Goal: Task Accomplishment & Management: Use online tool/utility

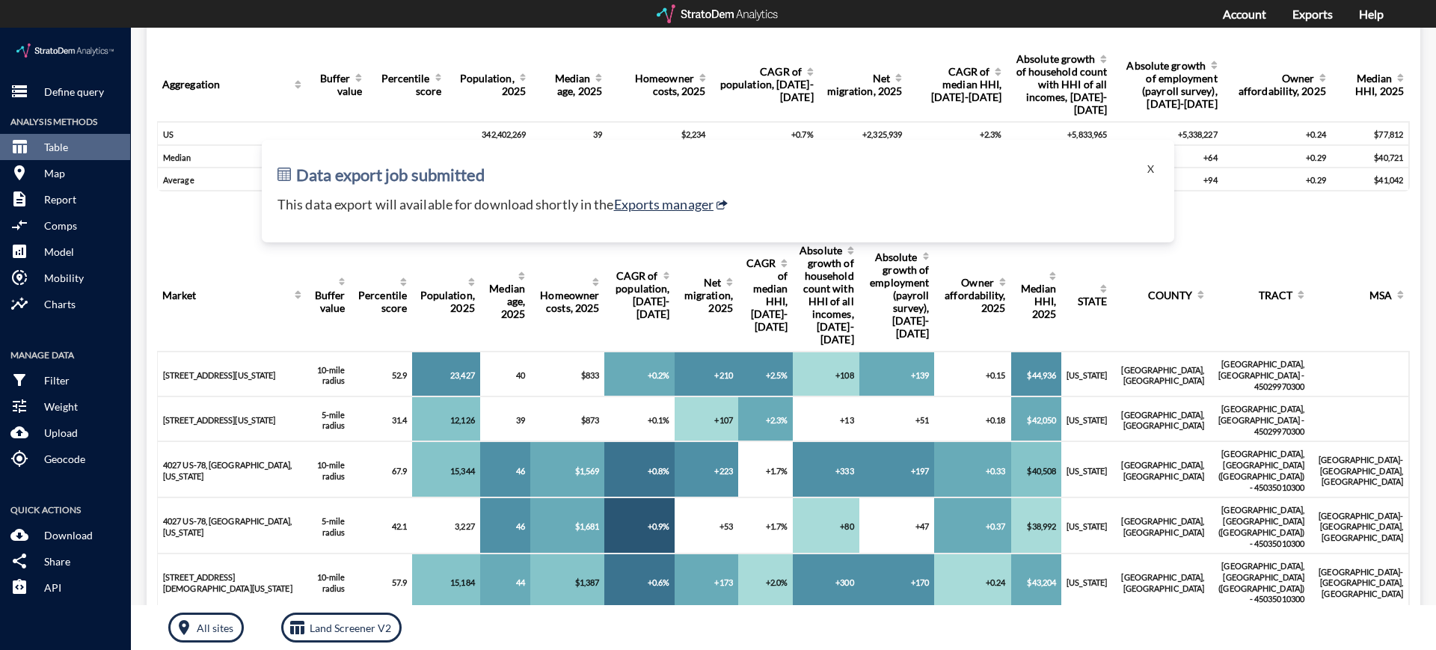
scroll to position [101, 0]
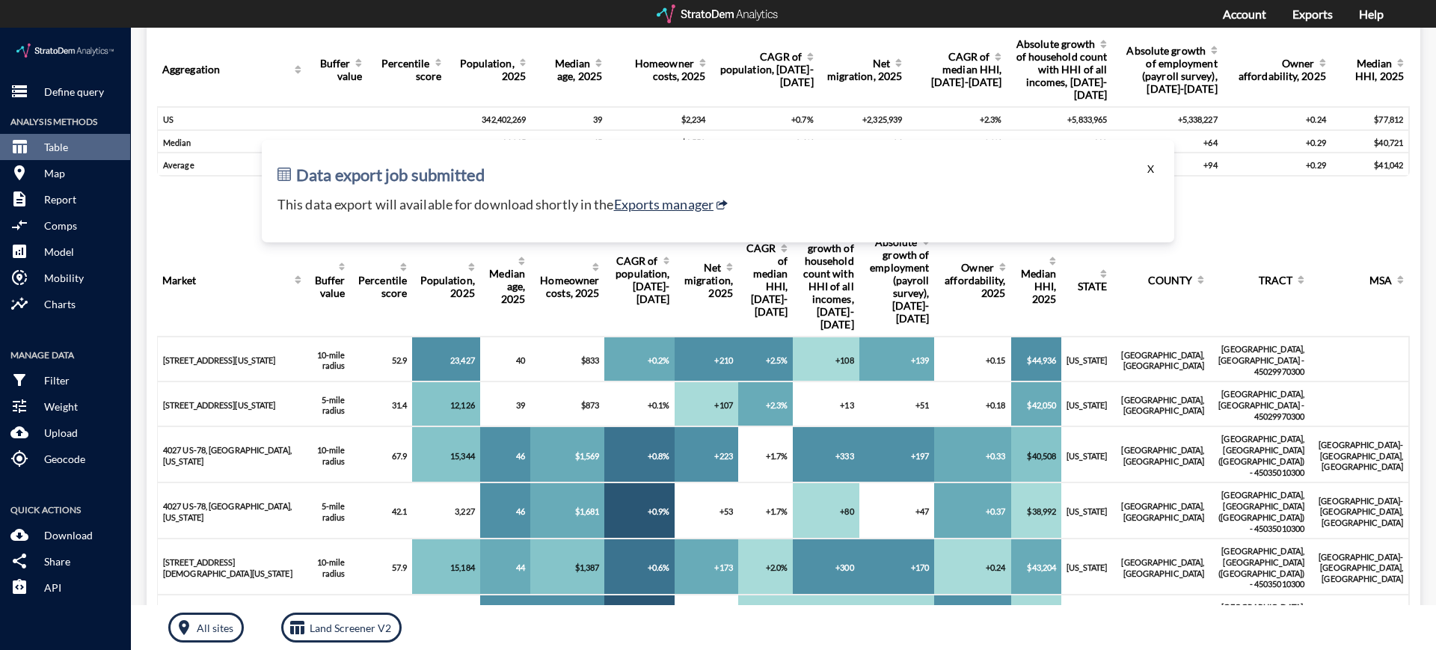
click button "X"
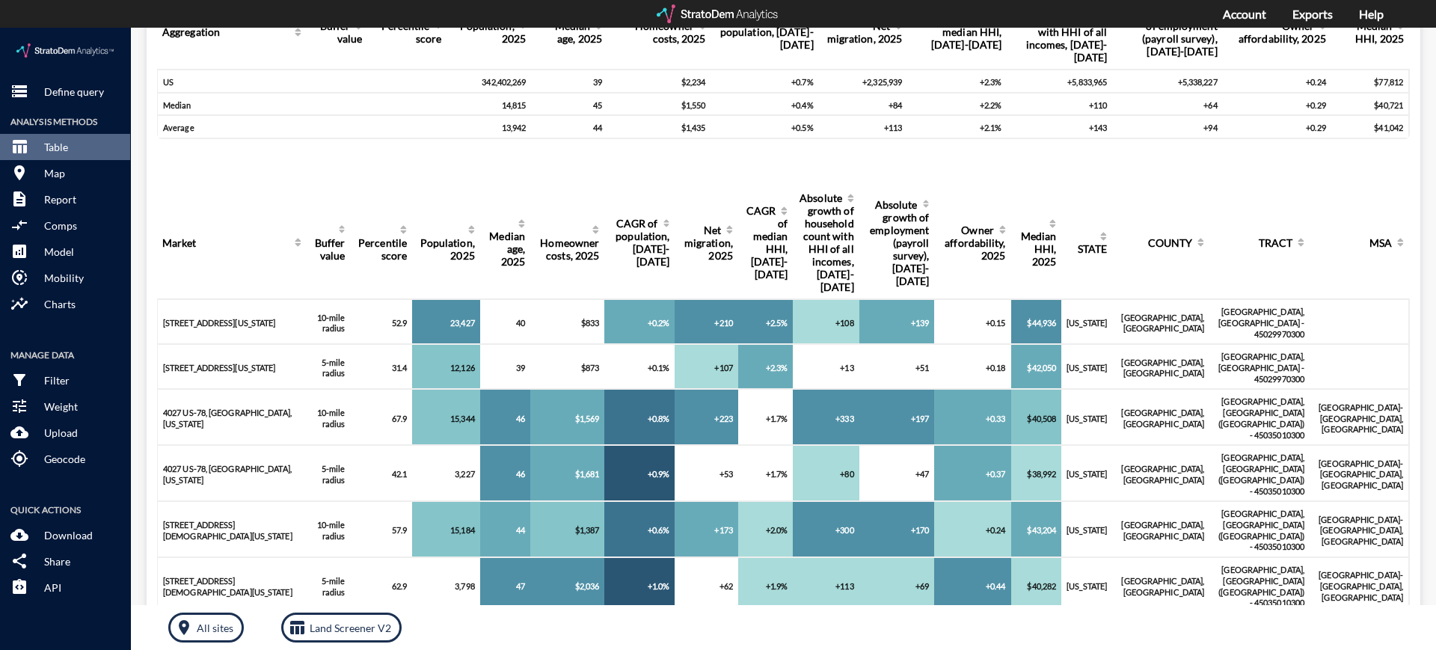
scroll to position [171, 0]
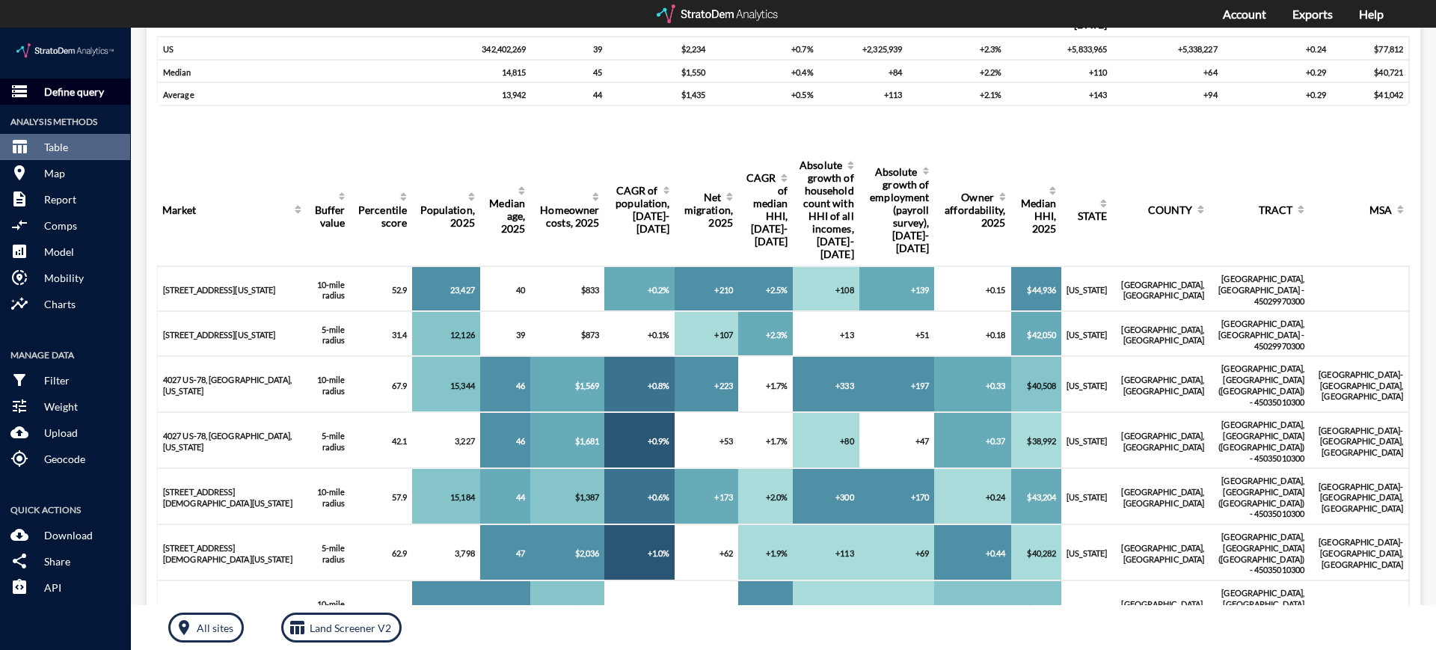
click p "Define query"
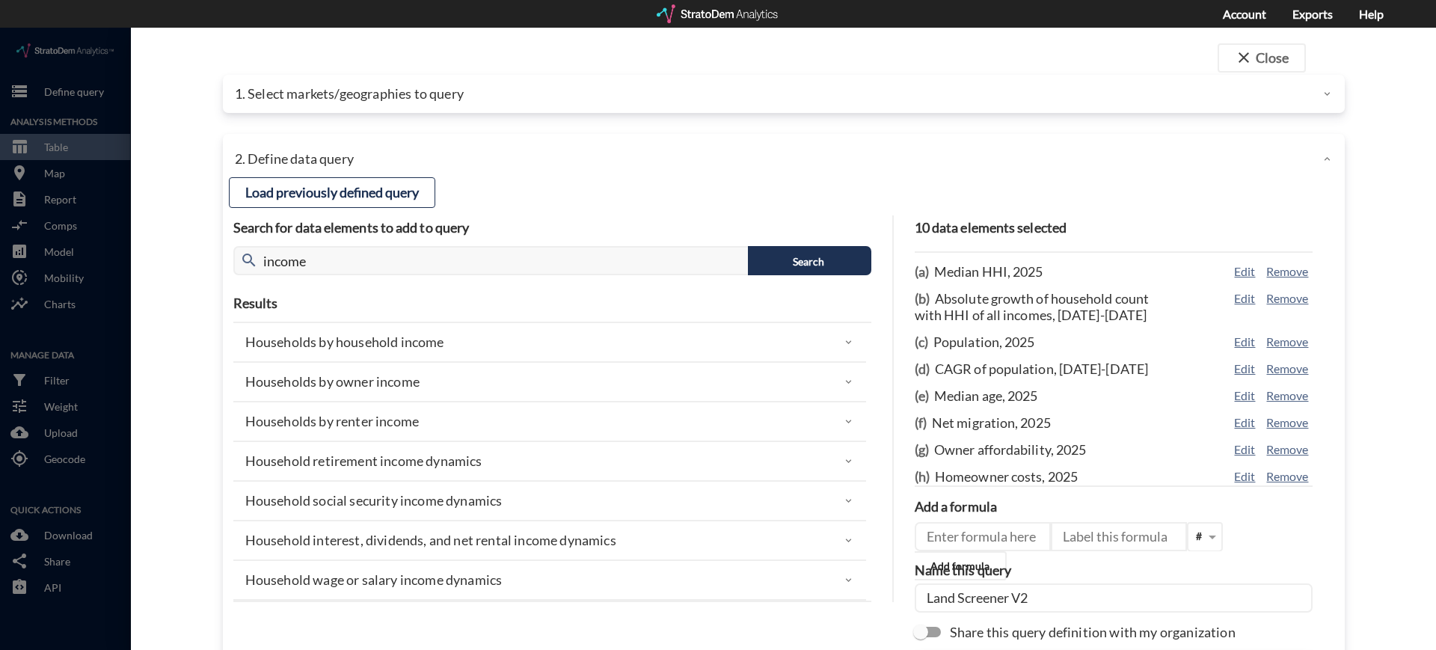
click p "1. Select markets/geographies to query"
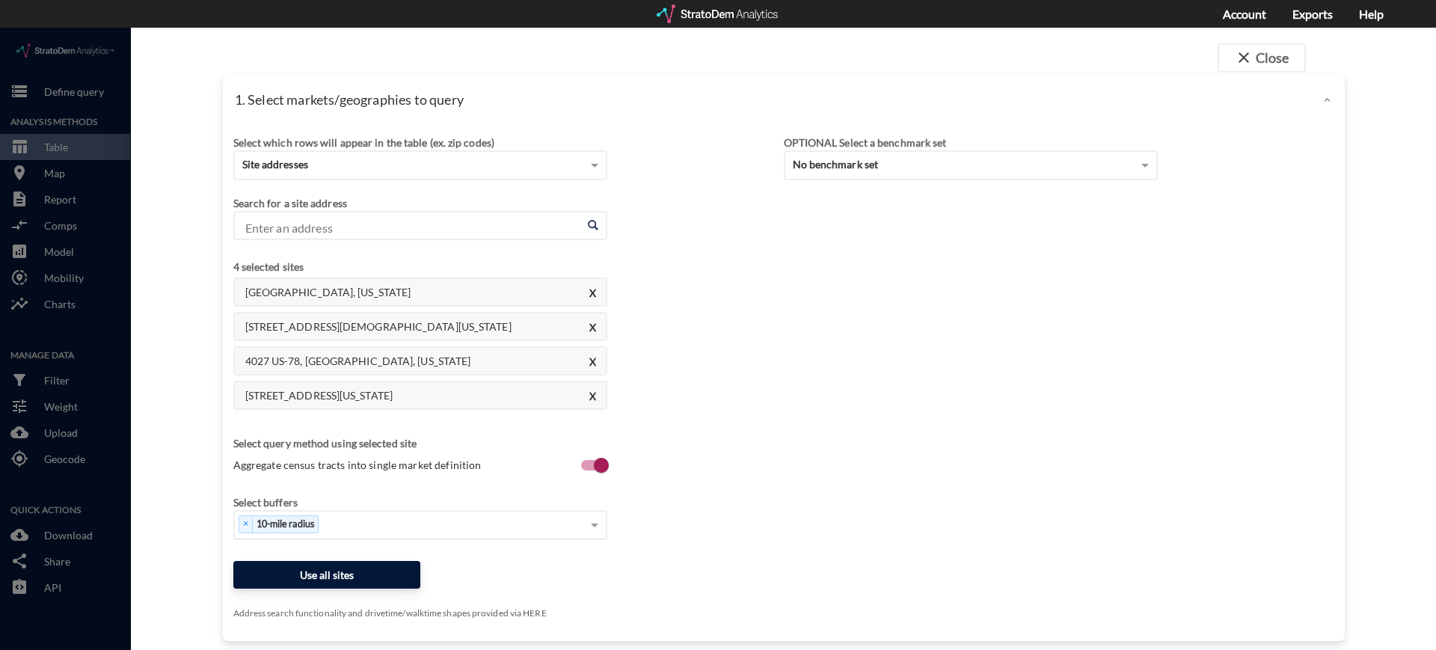
click button "Use all sites"
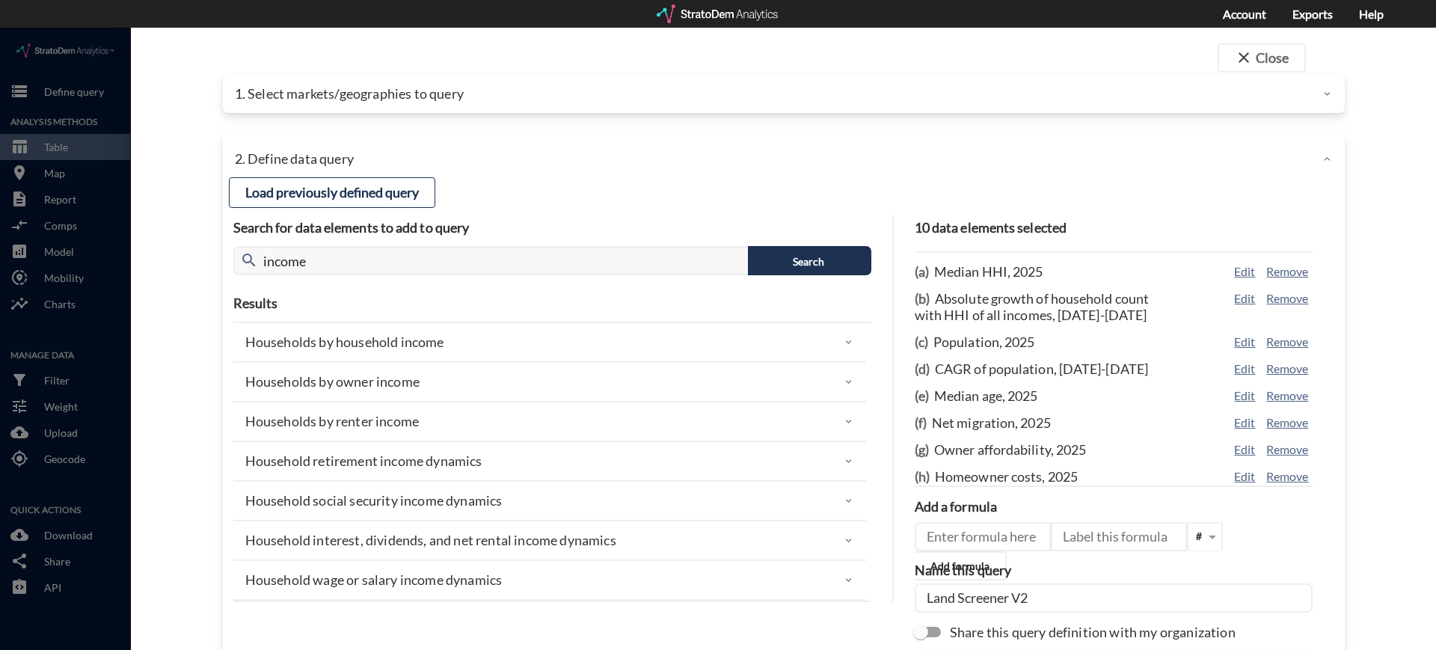
click div "2. Define data query"
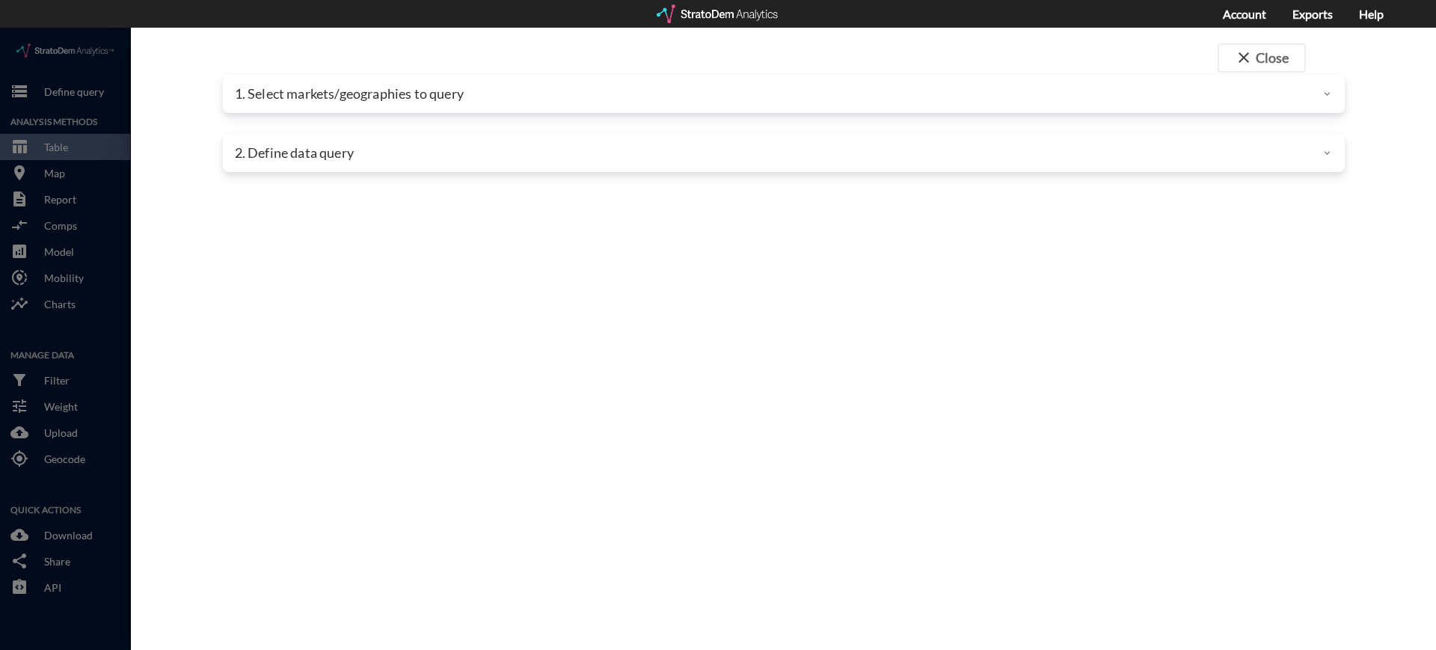
click p "2. Define data query"
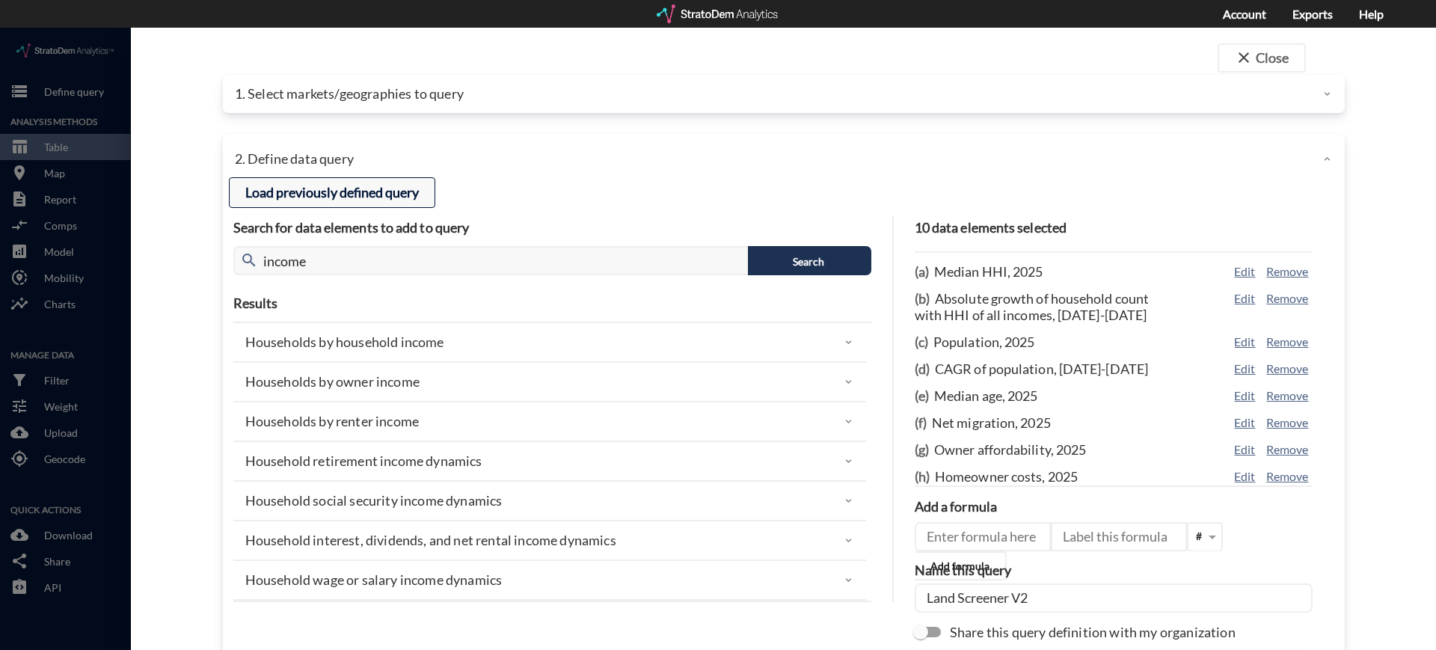
click button "Load previously defined query"
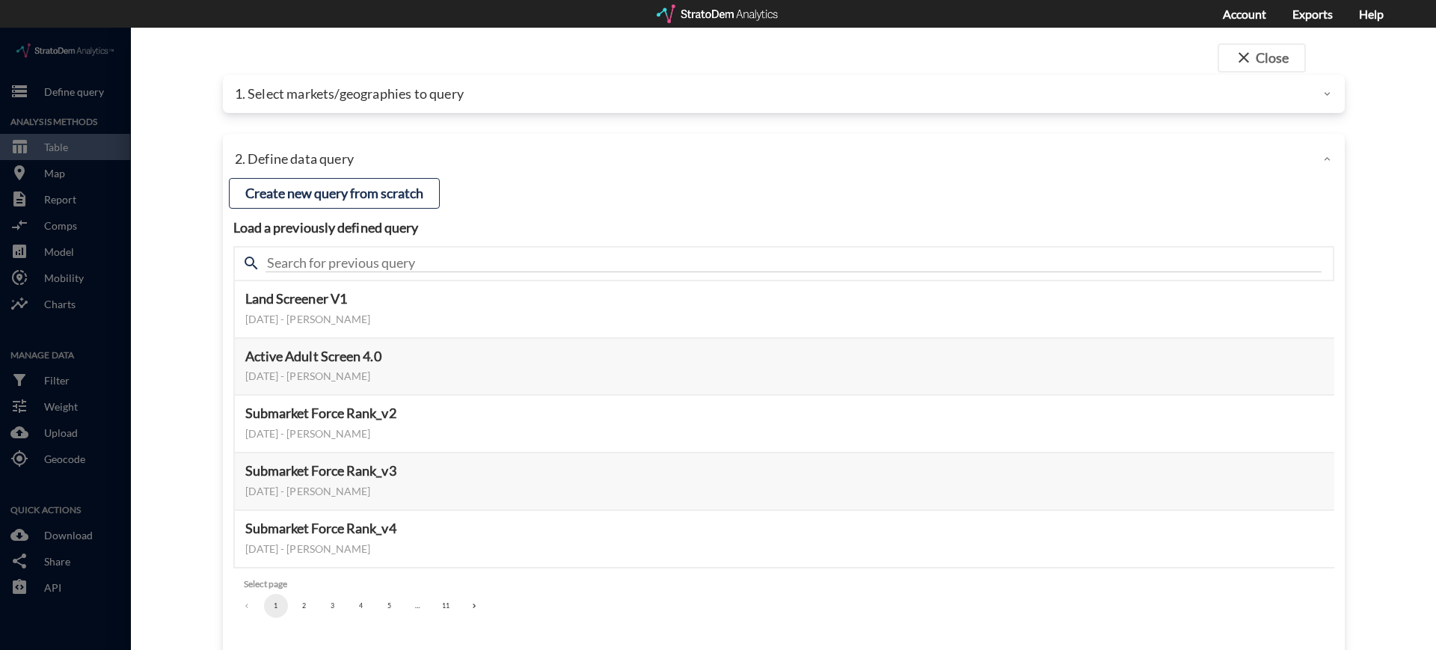
click p "1. Select markets/geographies to query"
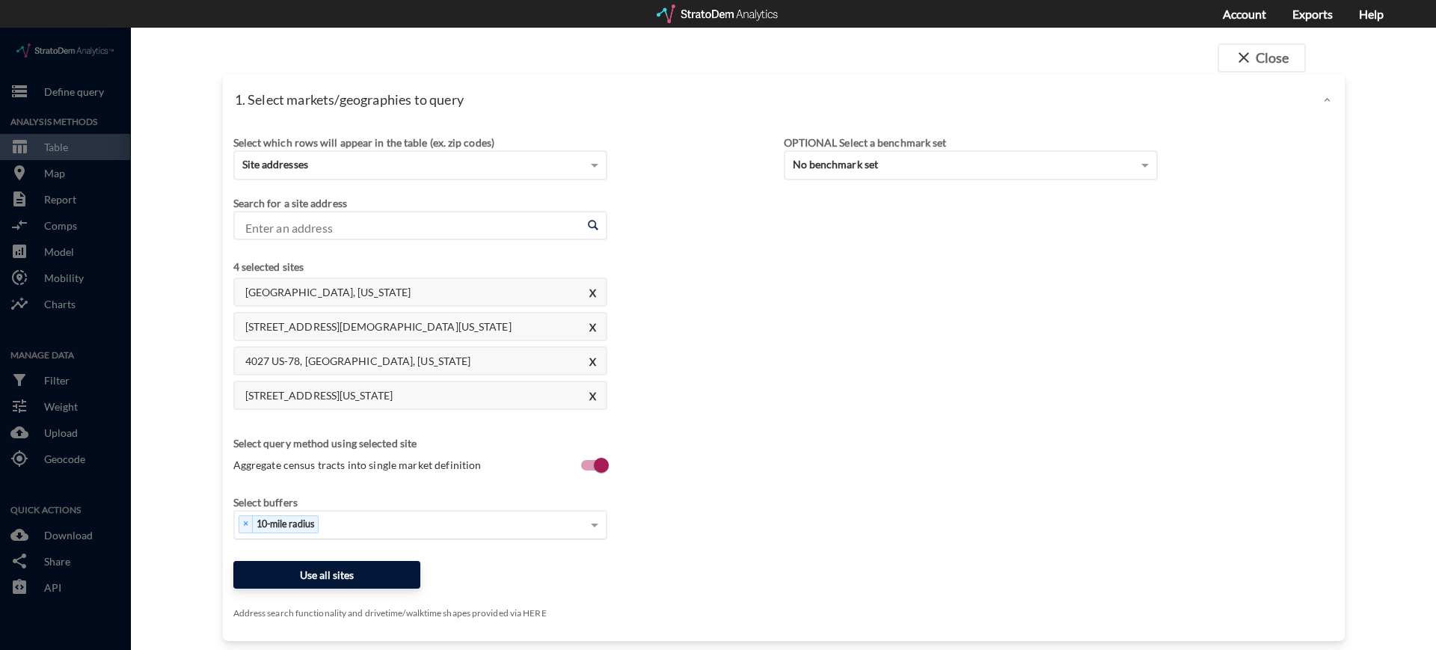
click button "Use all sites"
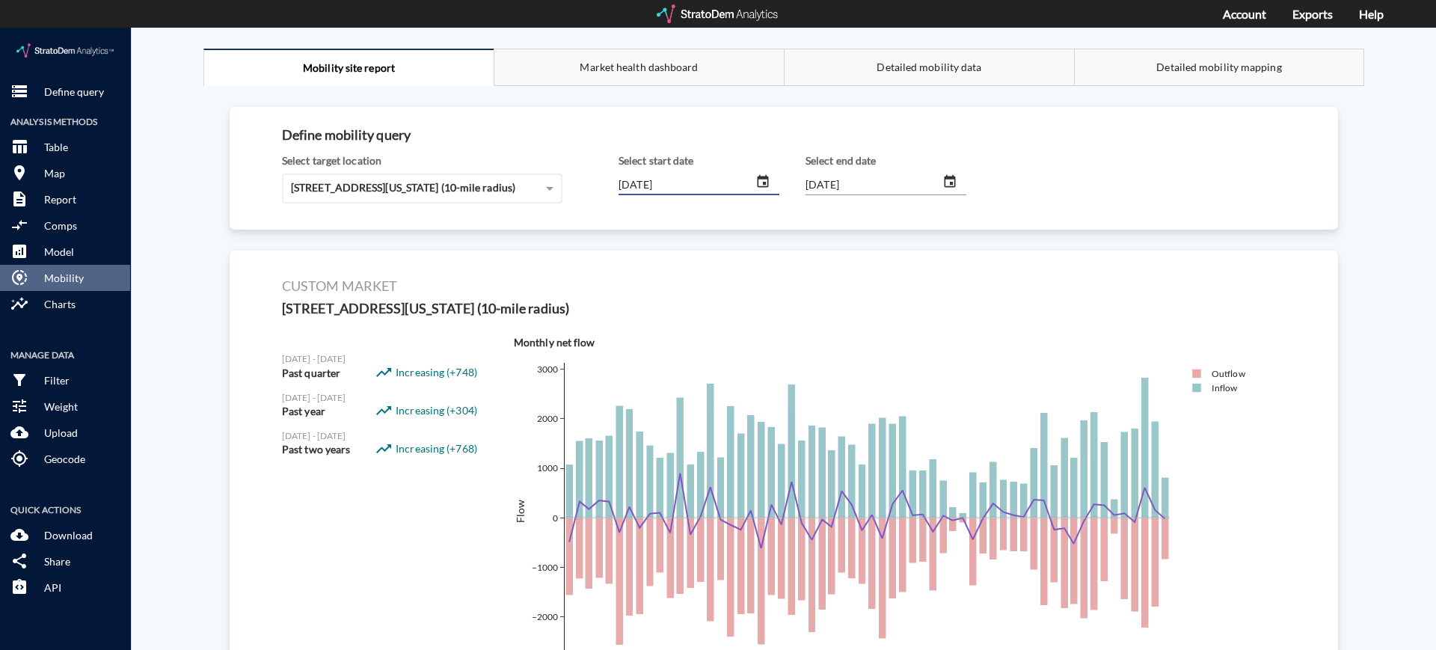
scroll to position [93, 0]
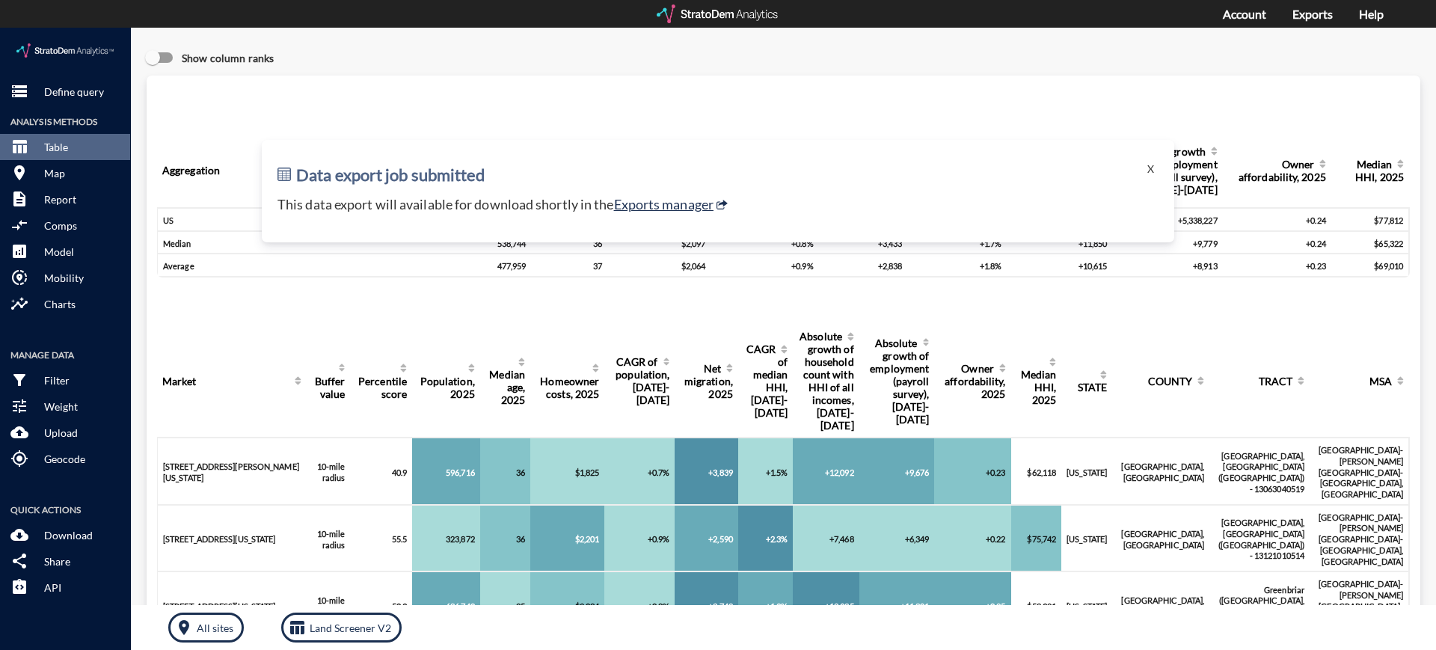
scroll to position [399, 0]
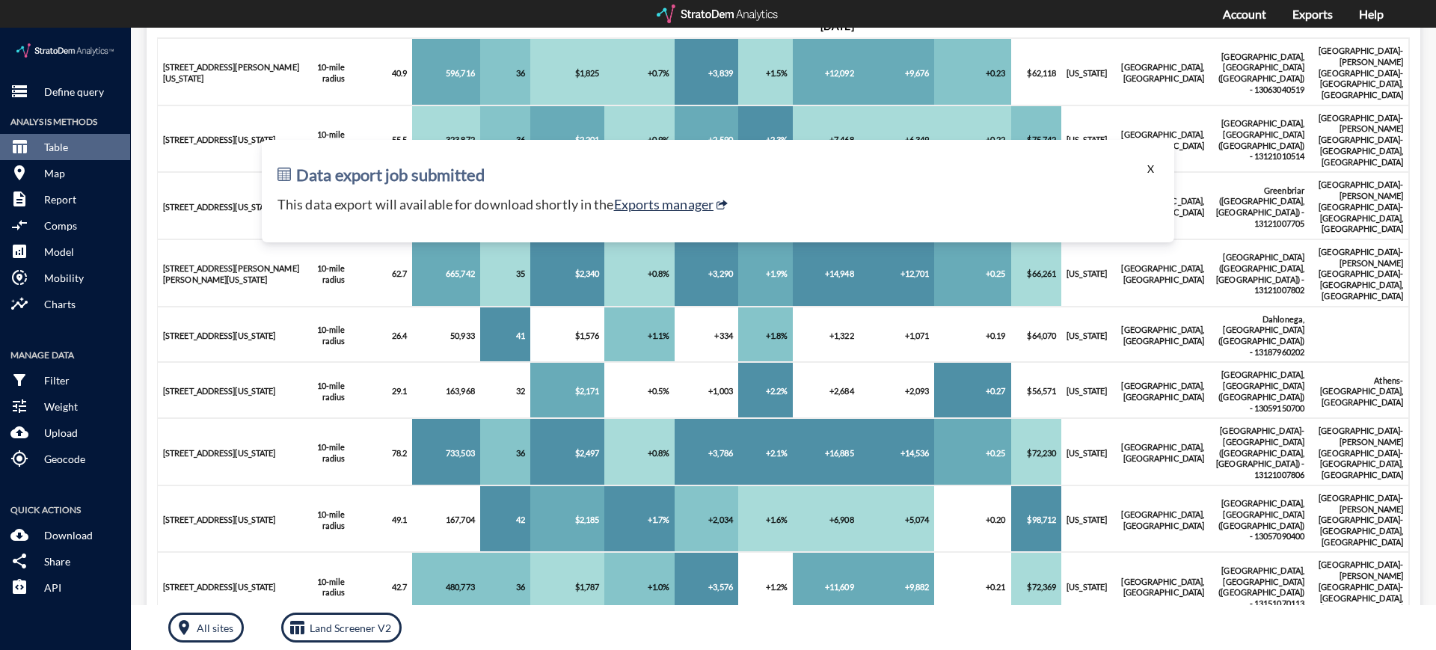
click button "X"
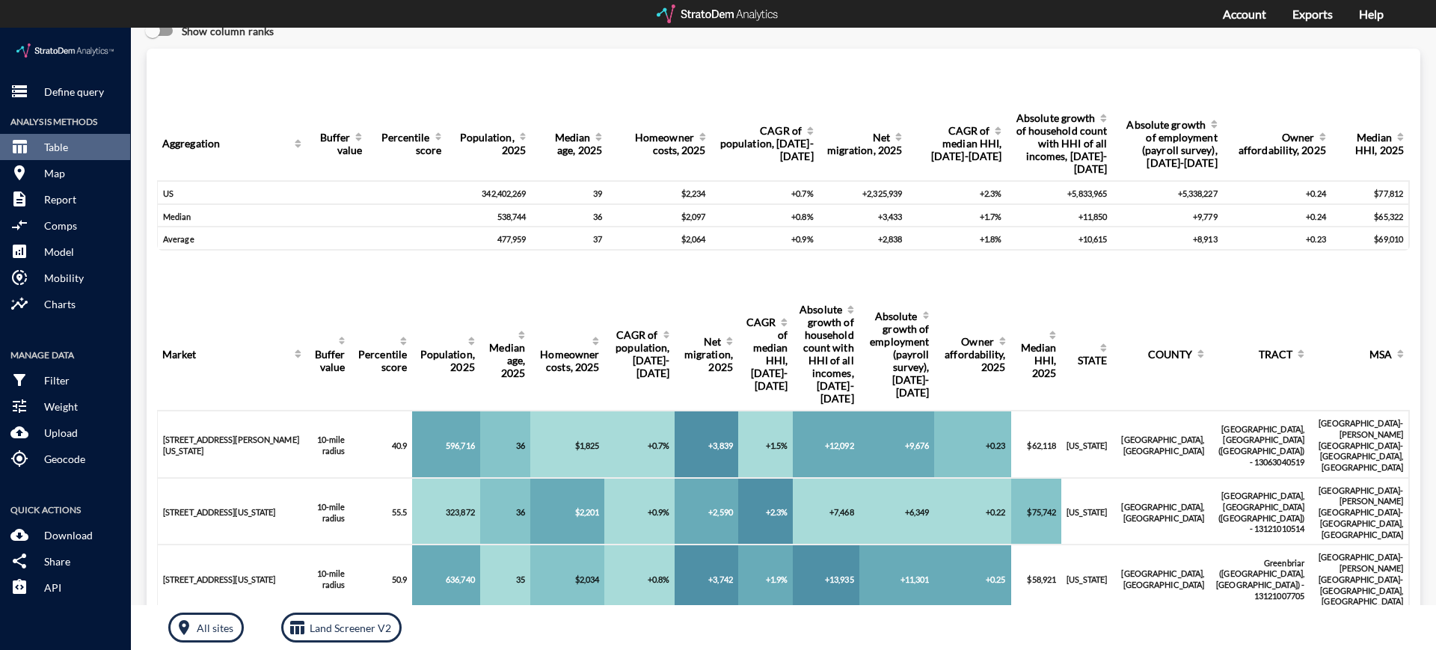
scroll to position [0, 0]
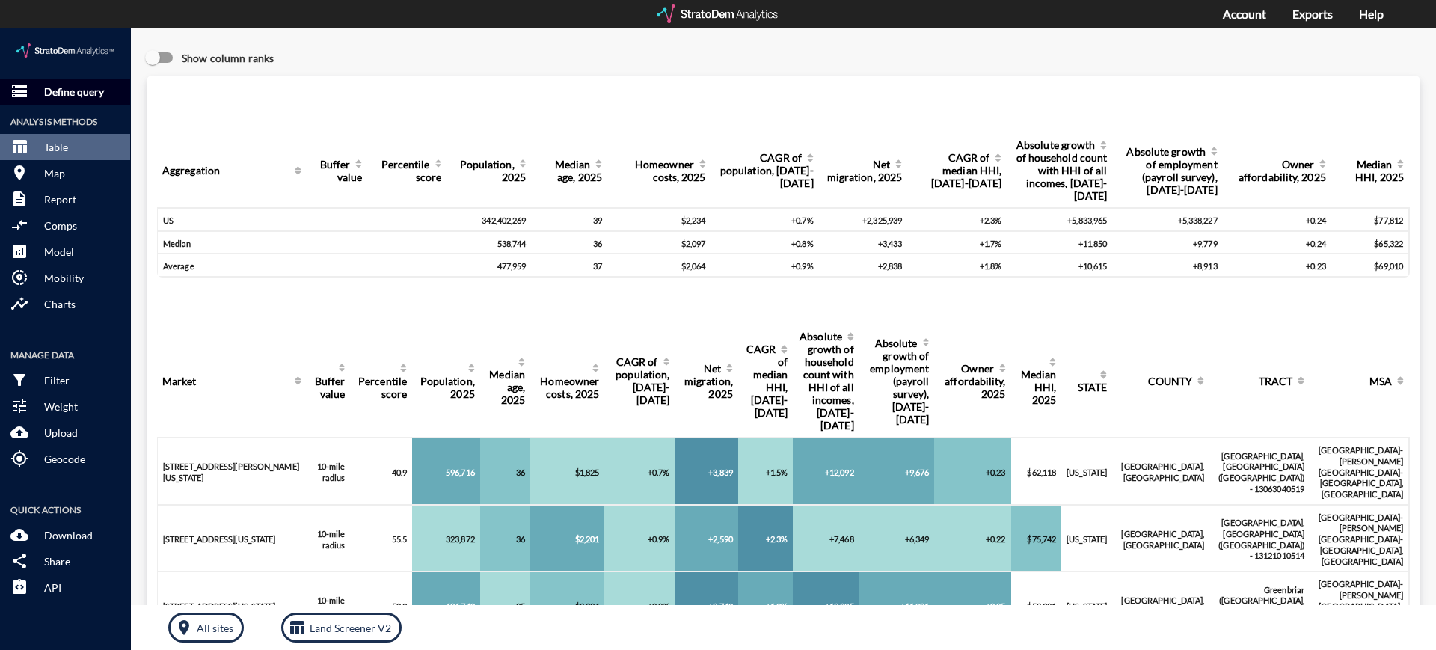
click p "Define query"
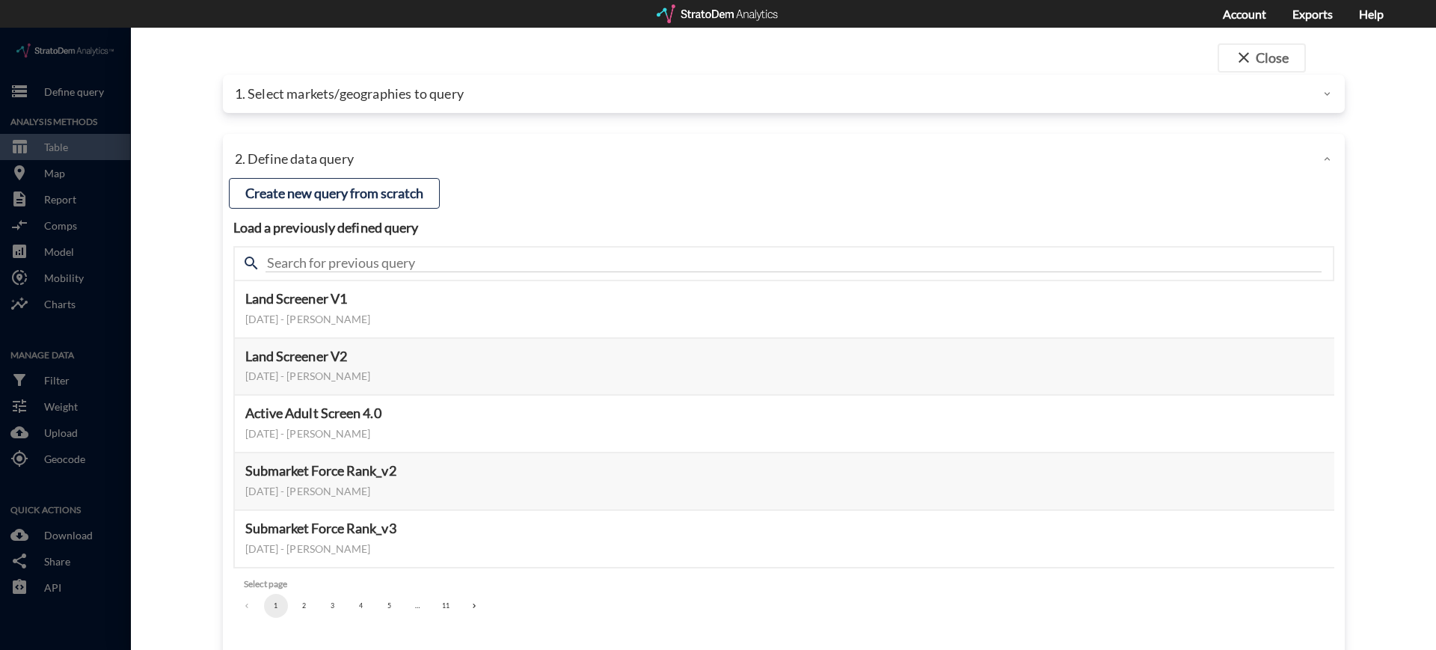
click p "1. Select markets/geographies to query"
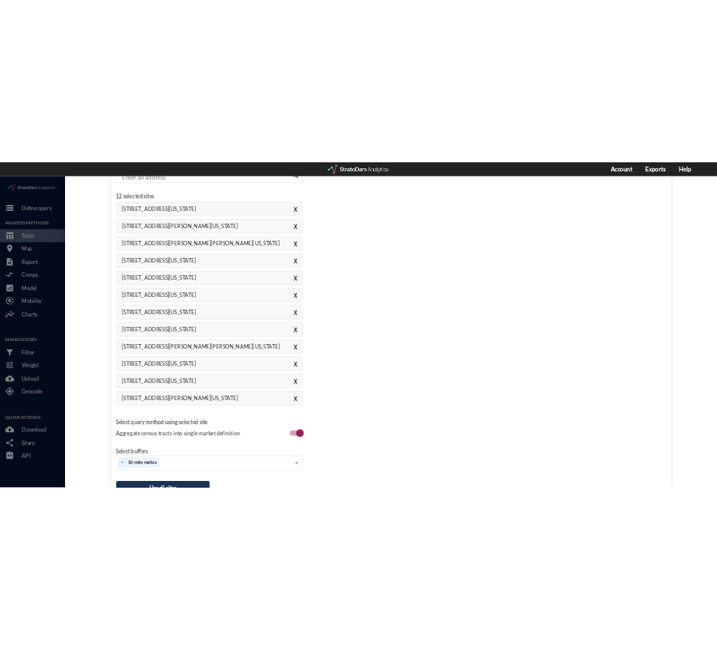
scroll to position [177, 0]
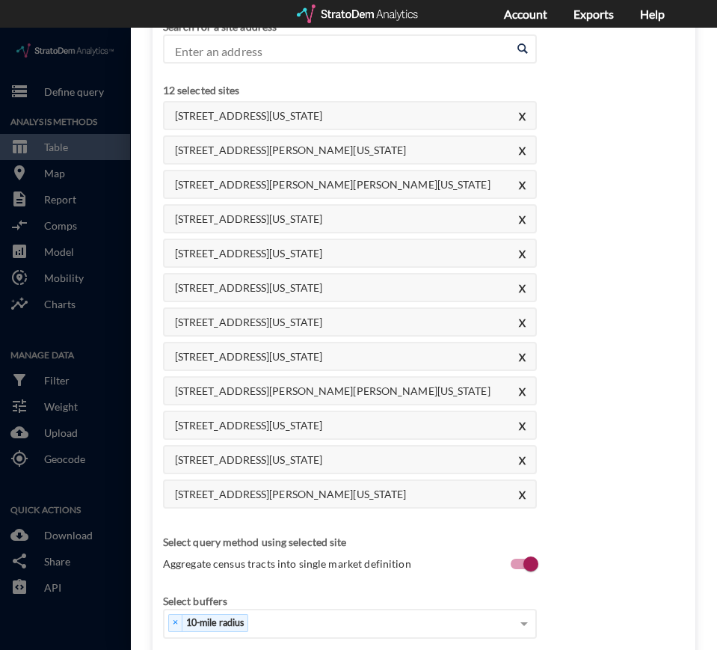
click input "Enter an address"
paste input "2007 Central Ave, Summerville, SC 29483"
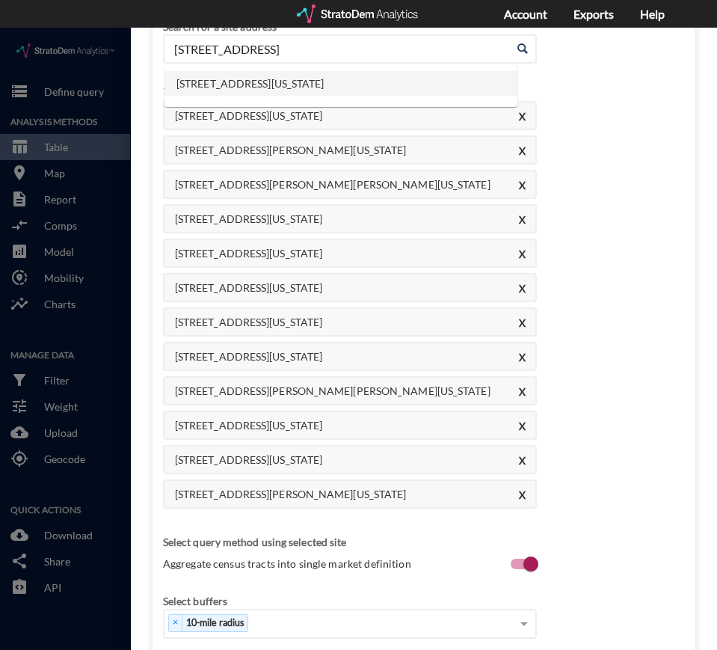
click li "2007 Central Ave, Summerville, South Carolina"
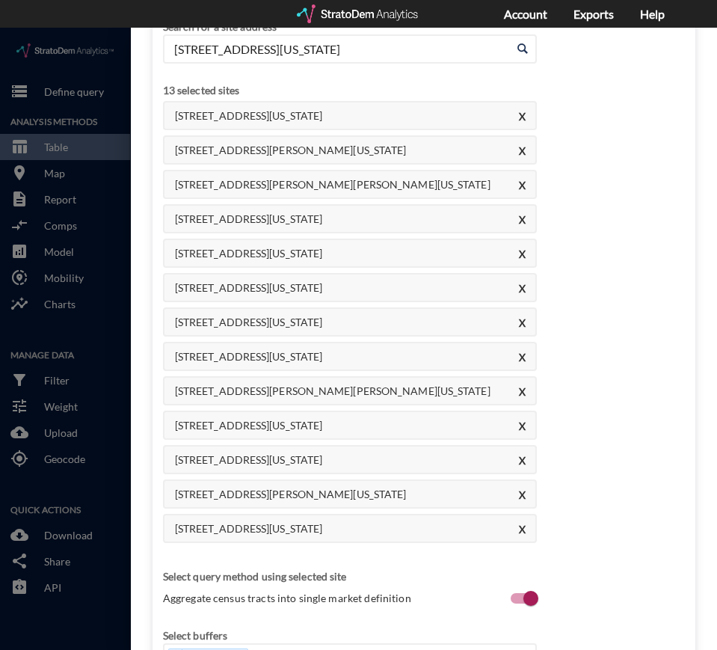
click input "2007 Central Ave, Summerville, South Carolina"
paste input "7036 New Jesup Hwy, Brunswick, GA 31523"
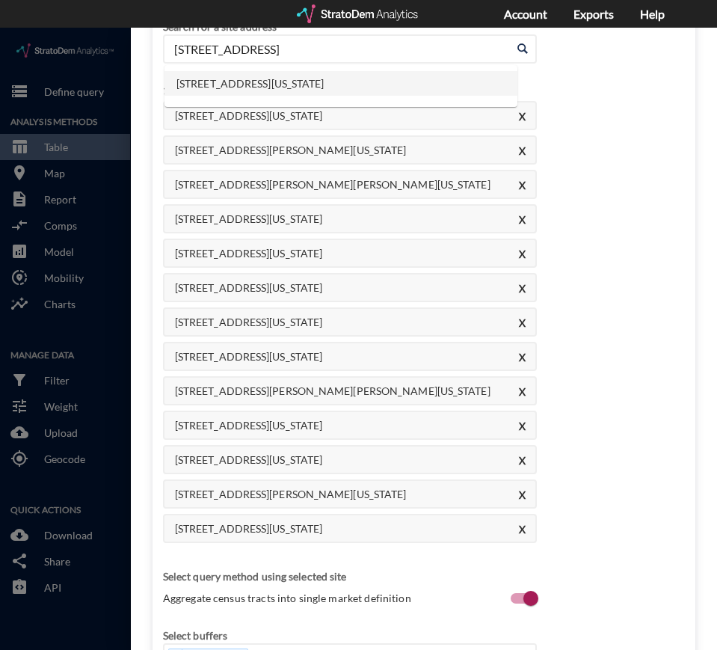
click li "7036 New Jesup Hwy, Brunswick, Georgia"
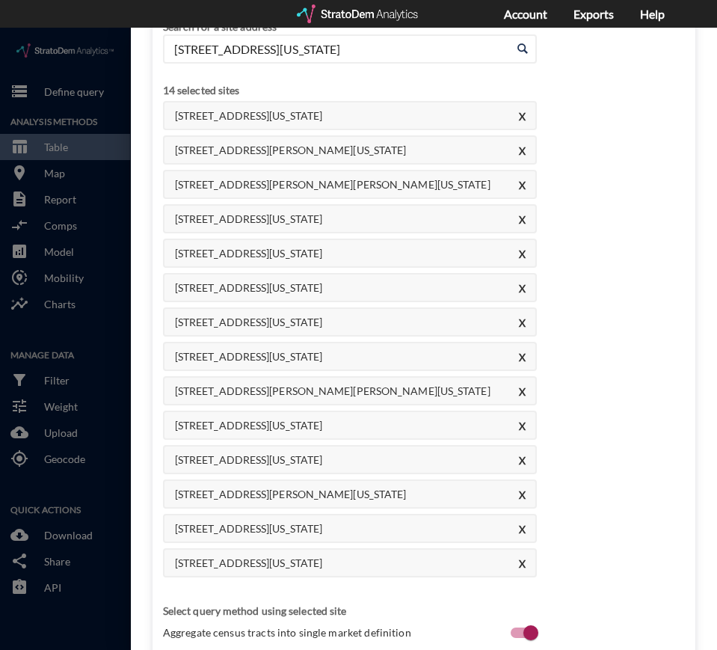
click input "7036 New Jesup Hwy, Brunswick, Georgia"
paste input "10375 US-17, Wilmington, NC 28411"
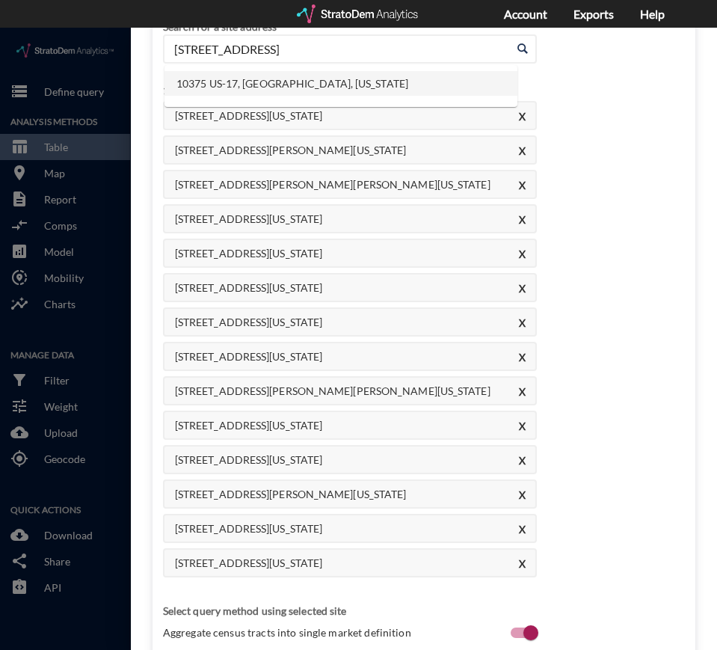
click li "10375 US-17, Wilmington, North Carolina"
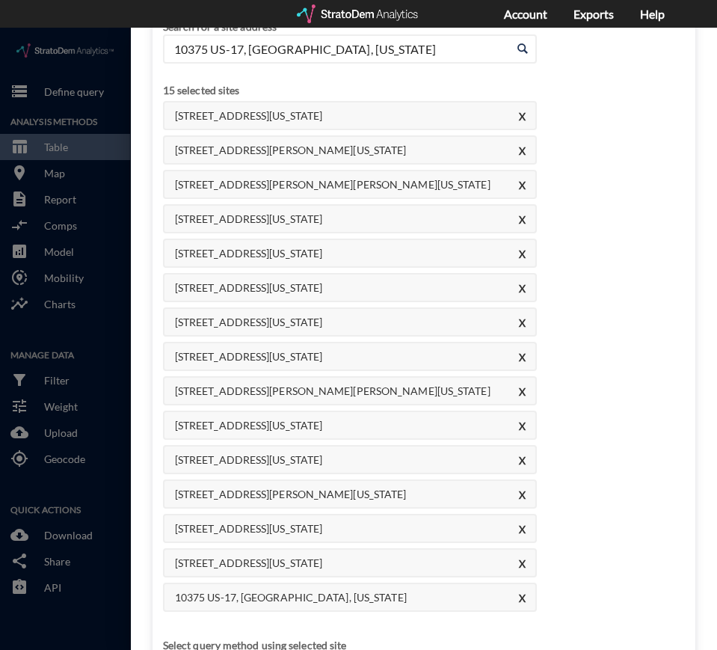
click input "10375 US-17, Wilmington, North Carolina"
paste input "242 George II Hwy SE, Winnabow, NC 28479"
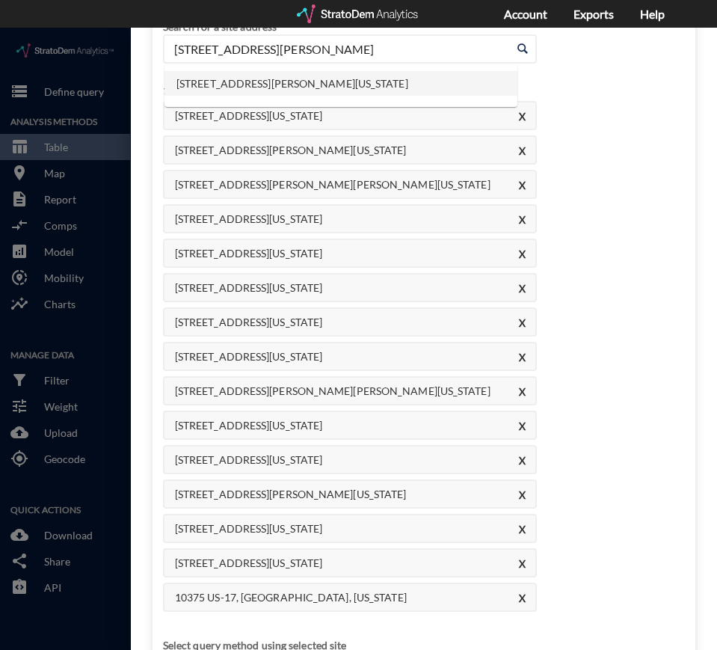
click li "242 George II Hwy SE, Winnabow, North Carolina"
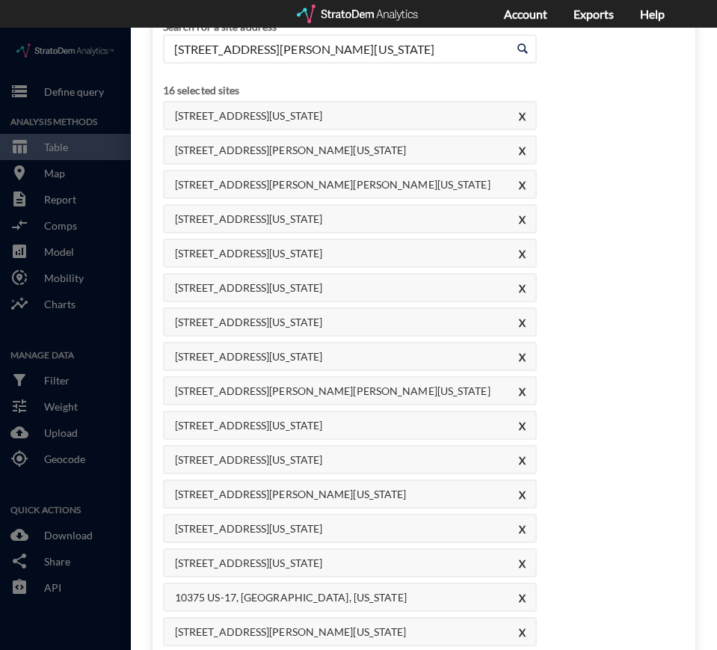
click input "242 George II Hwy SE, Winnabow, North Carolina"
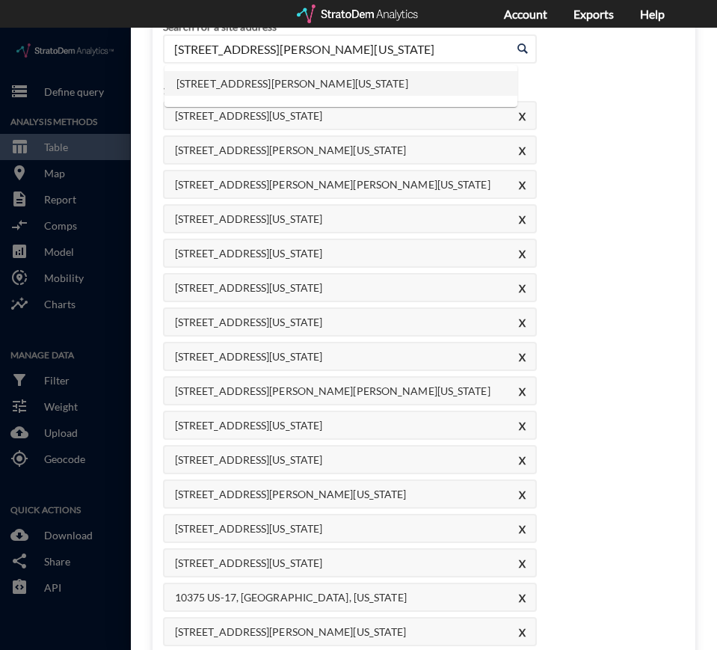
paste input "4754 Blue Banks Loop Rd NE, Northwest, NC 28451"
click li "4754 Blue Banks Loop Rd NE, Northwest, North Carolina"
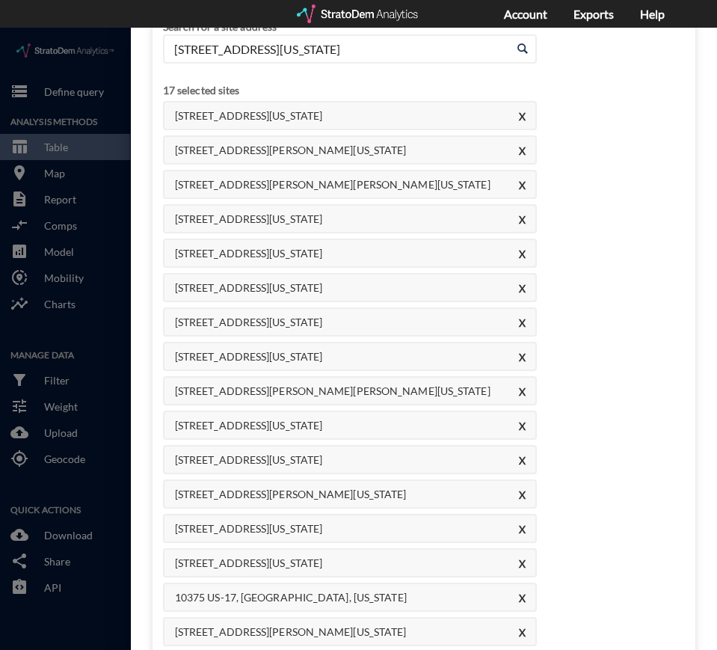
click input "4754 Blue Banks Loop Rd NE, Northwest, North Carolina"
paste input "942 Snowberry Dr, Longs, SC 29568"
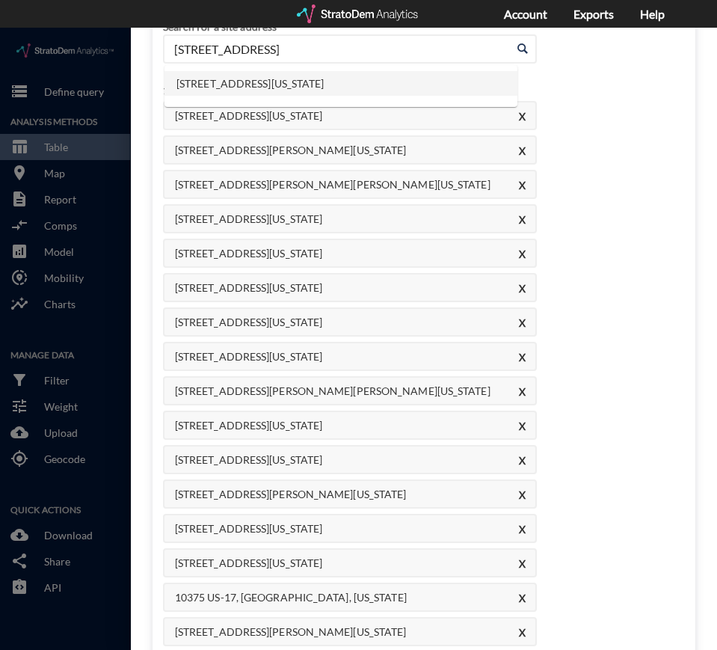
click li "942 Snowberry Dr, Longs, South Carolina"
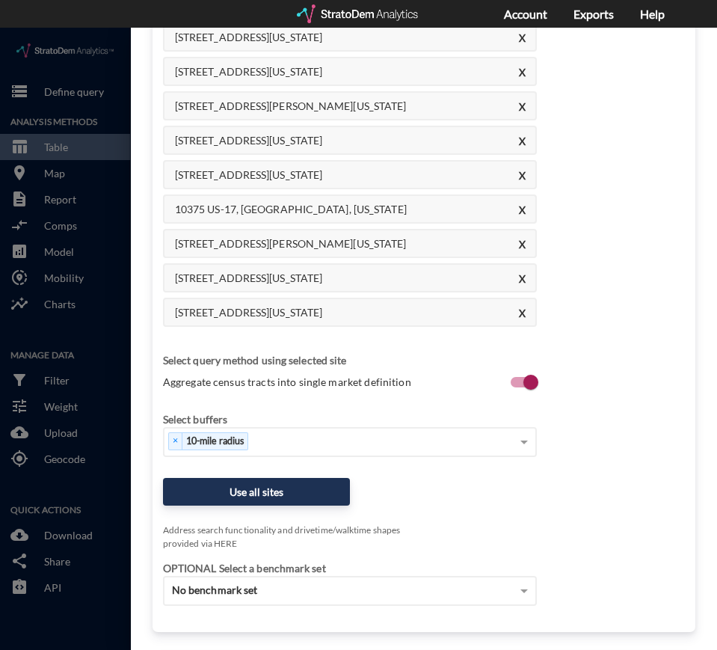
scroll to position [588, 0]
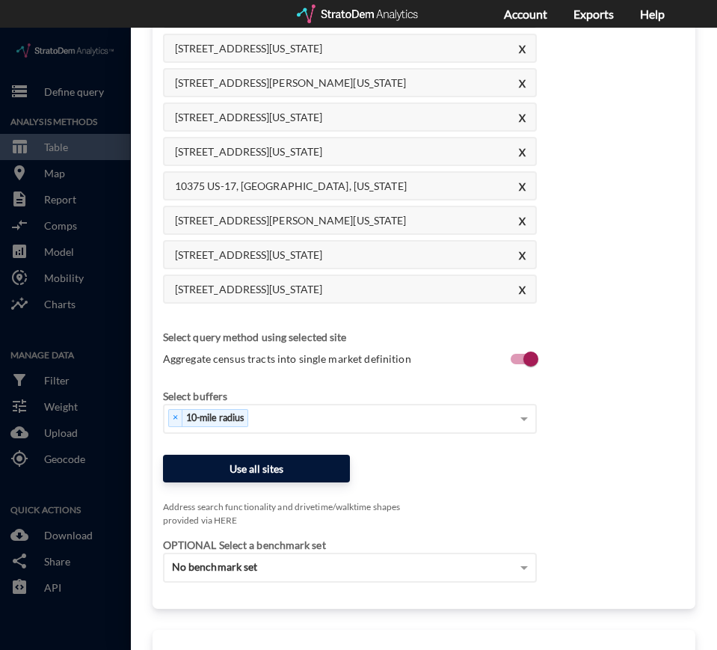
type input "942 Snowberry Dr, Longs, South Carolina"
click button "Use all sites"
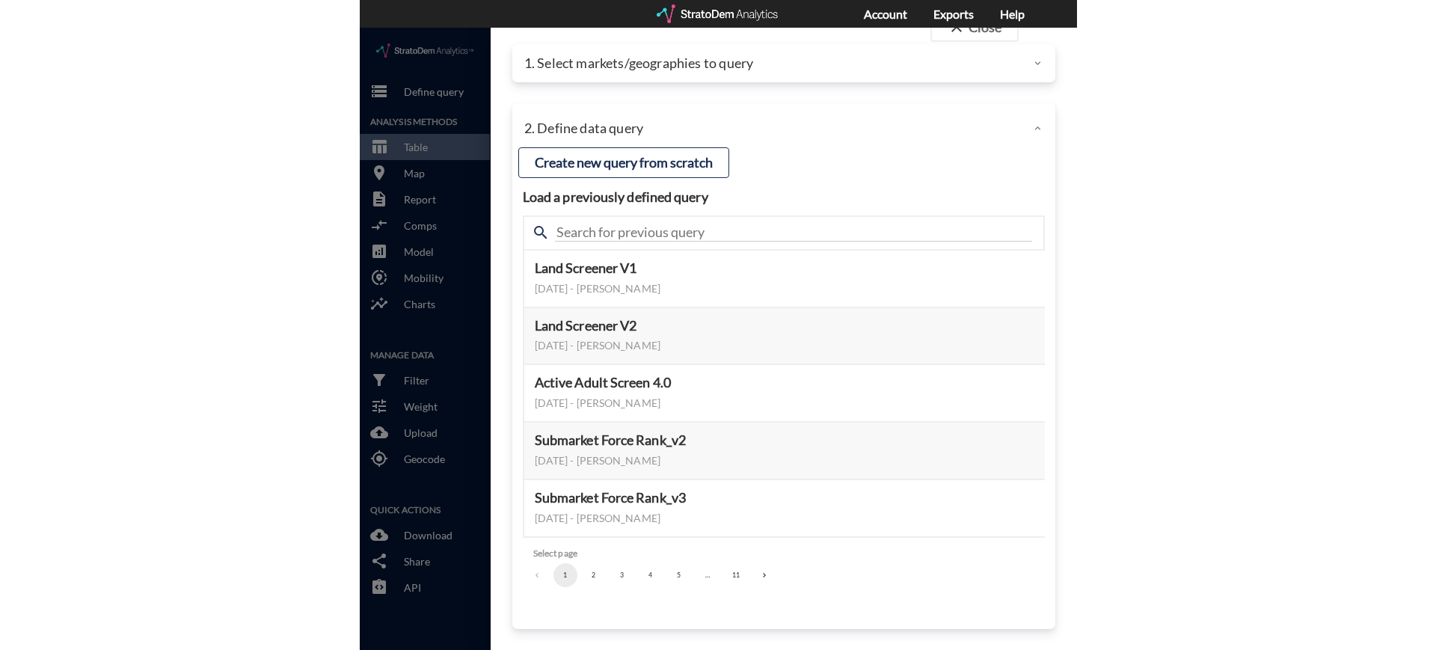
scroll to position [31, 0]
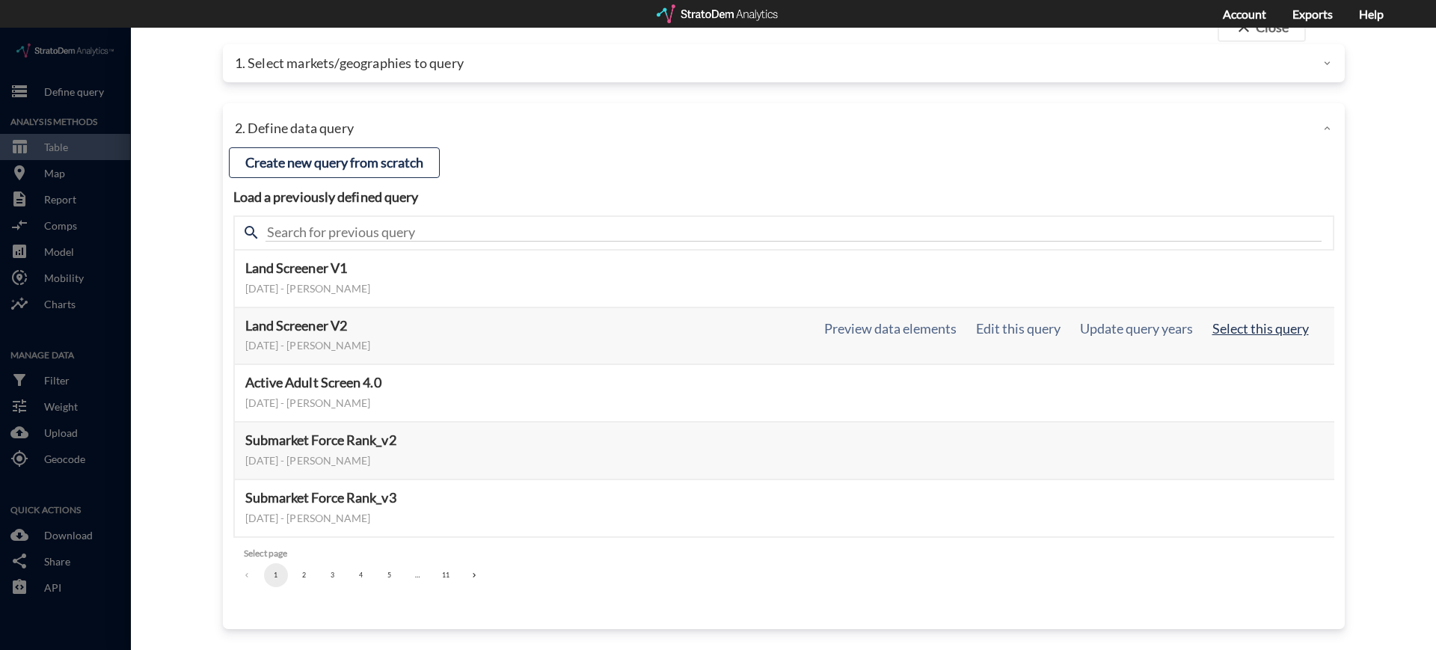
click button "Select this query"
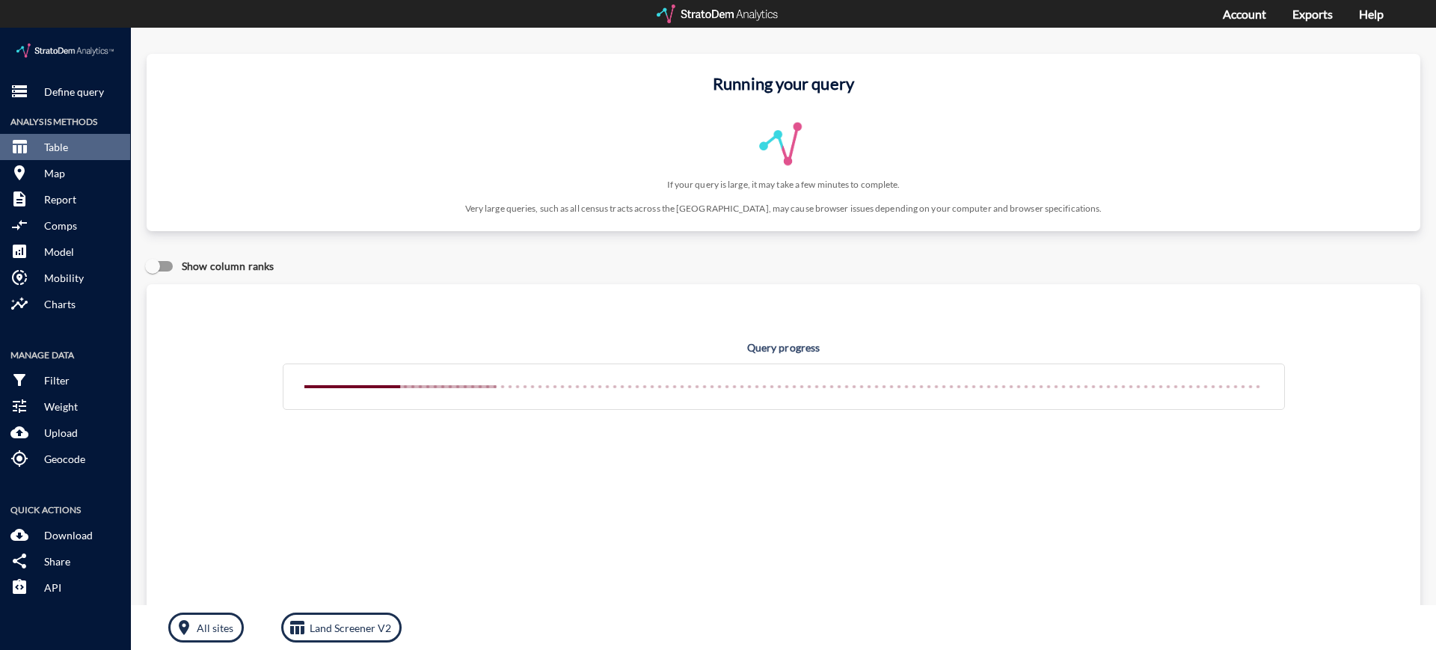
click button "storage Define query"
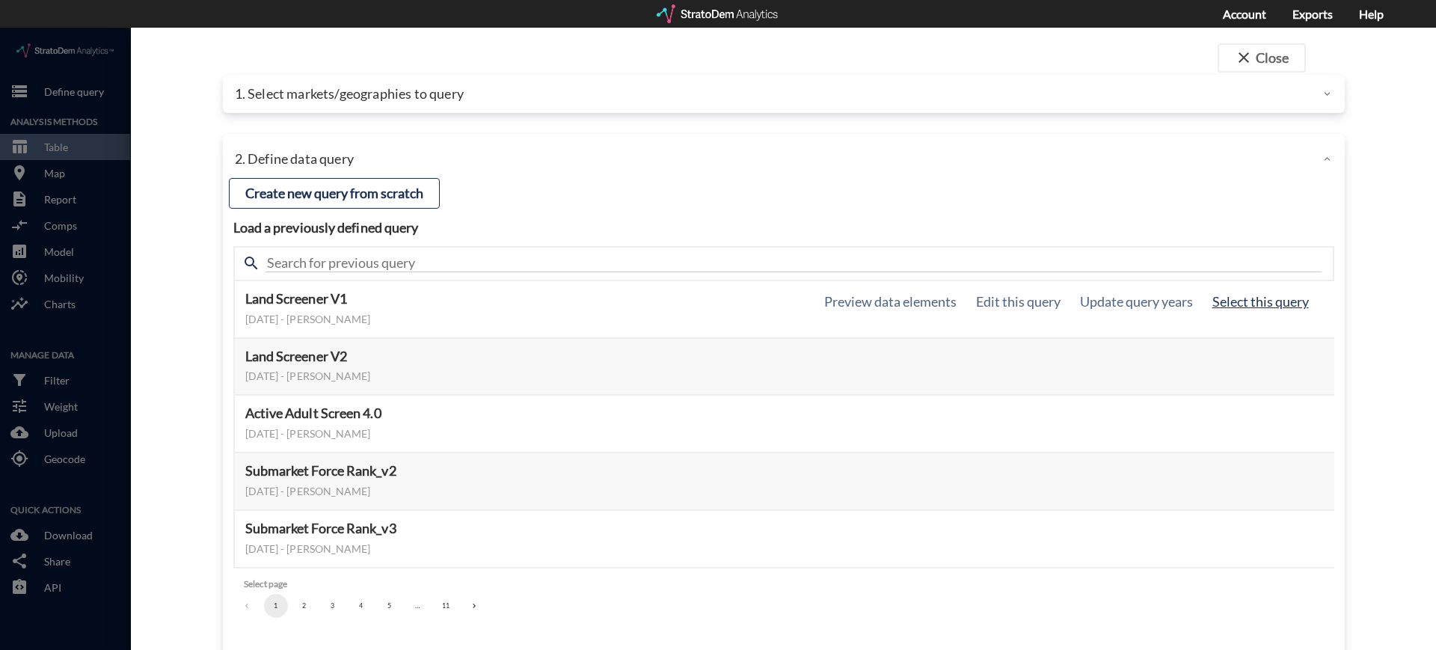
click button "Select this query"
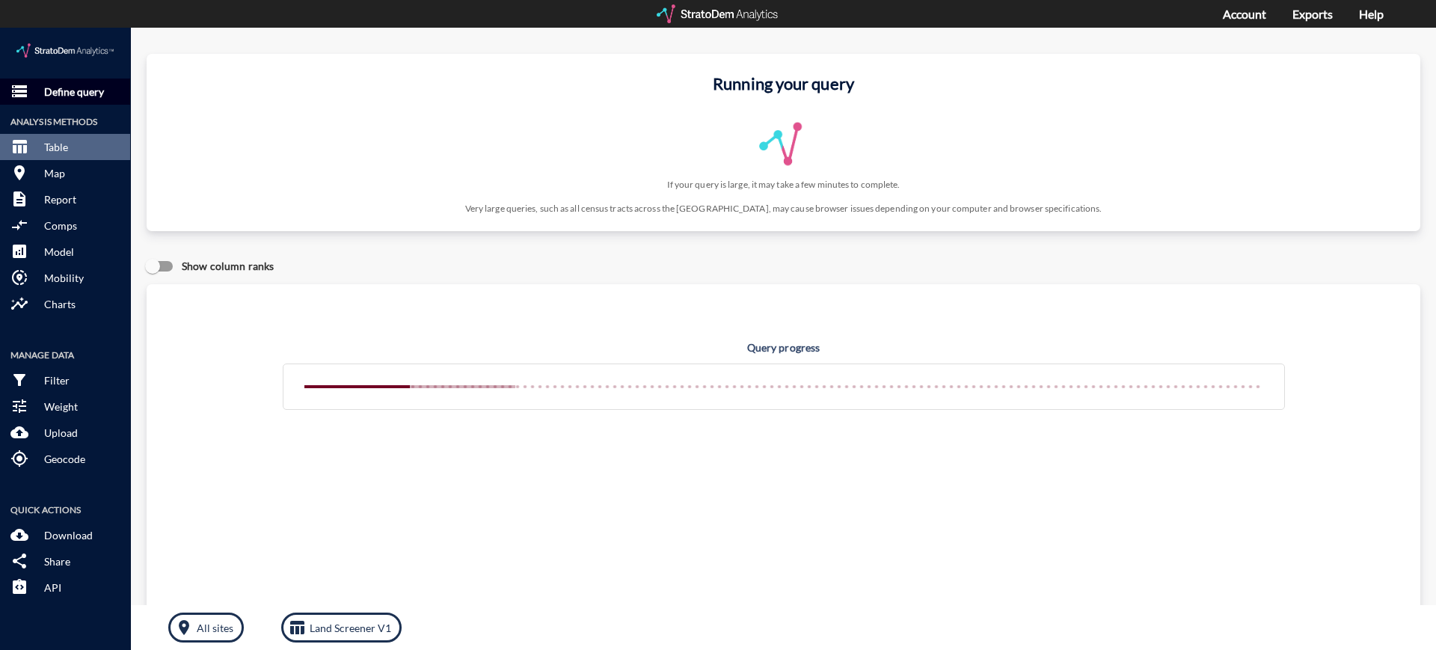
click p "Define query"
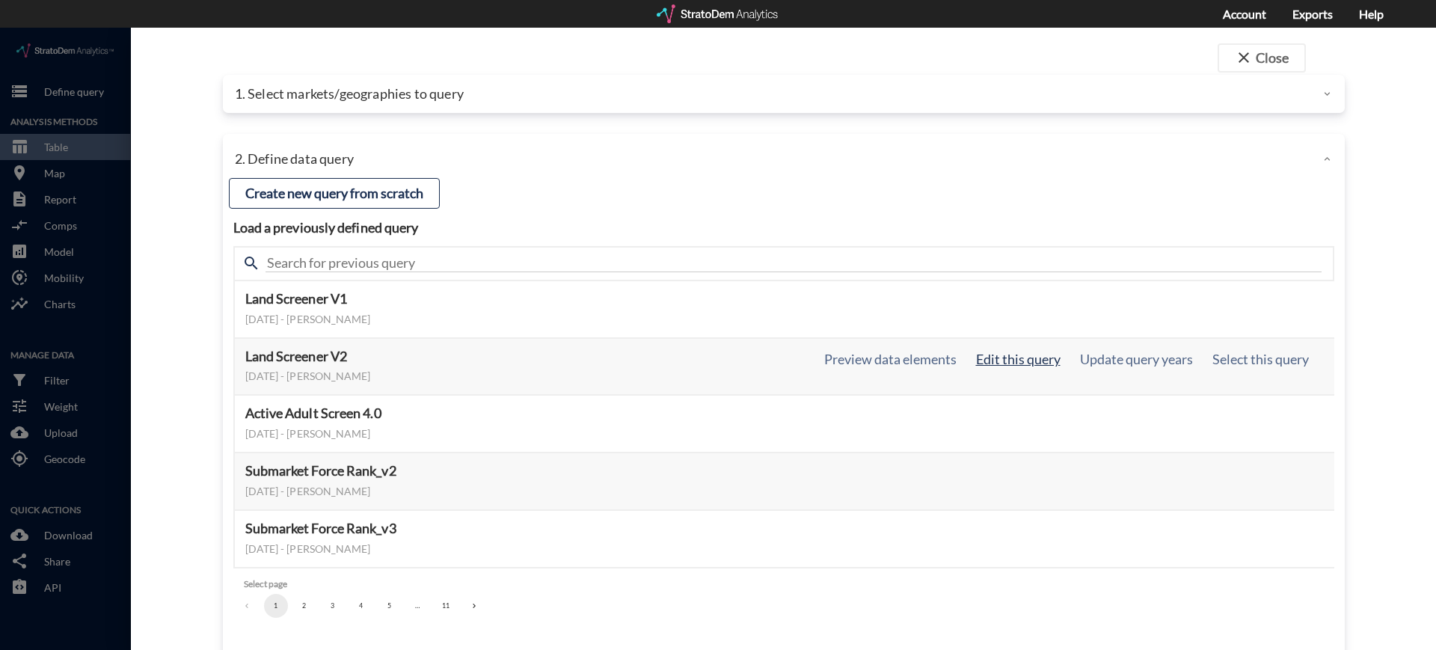
click button "Edit this query"
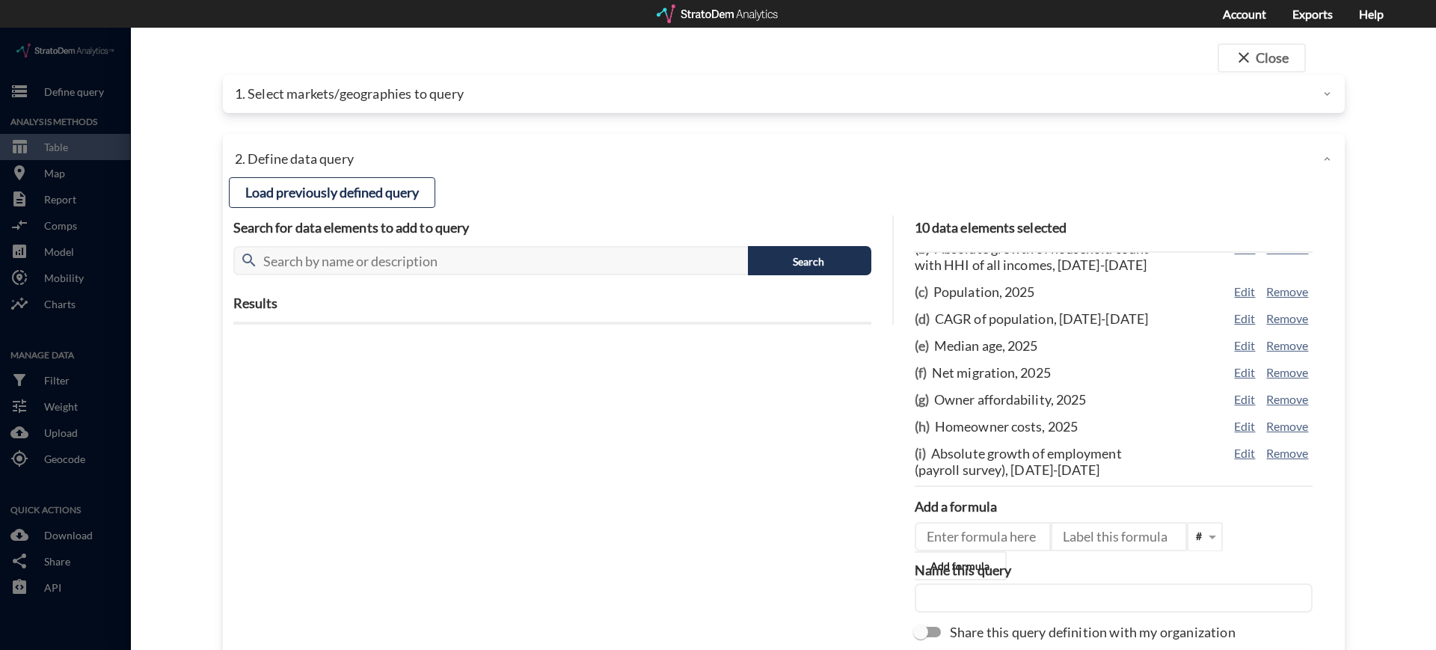
scroll to position [0, 0]
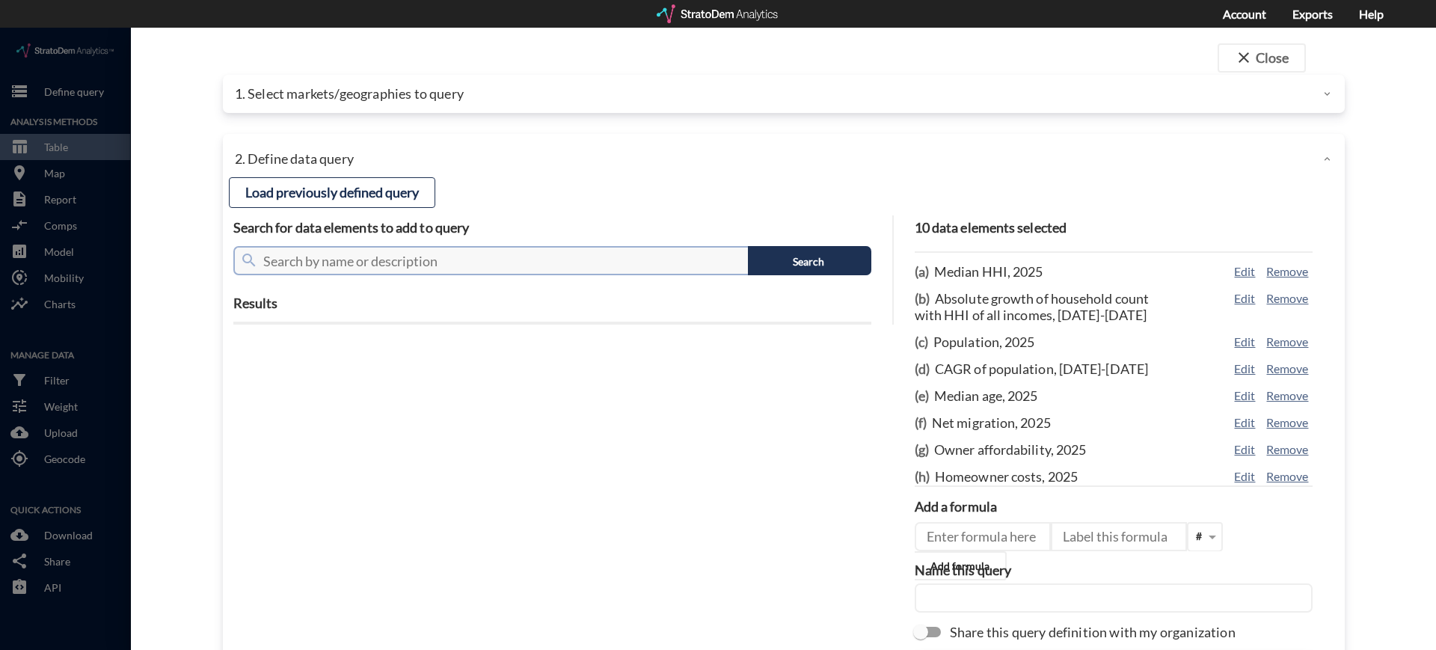
click input "text"
type input "Net Migration"
click button "Search"
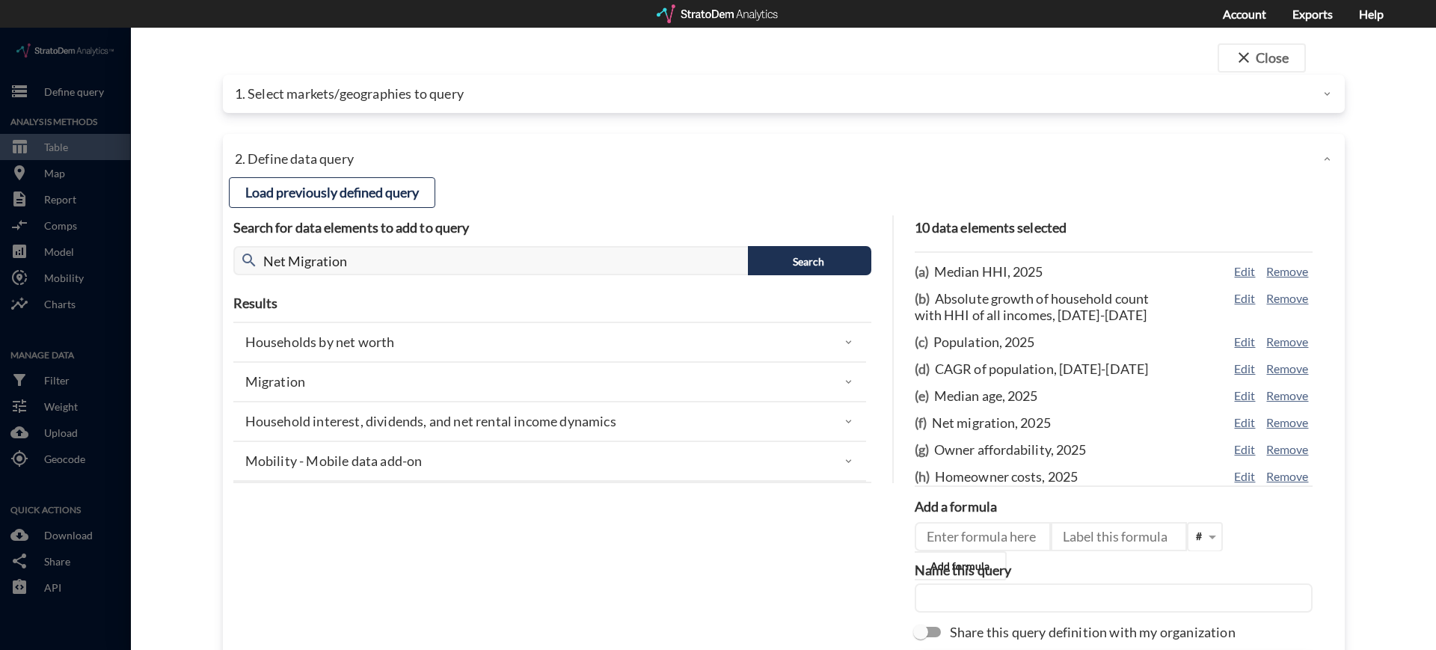
click div "Migration"
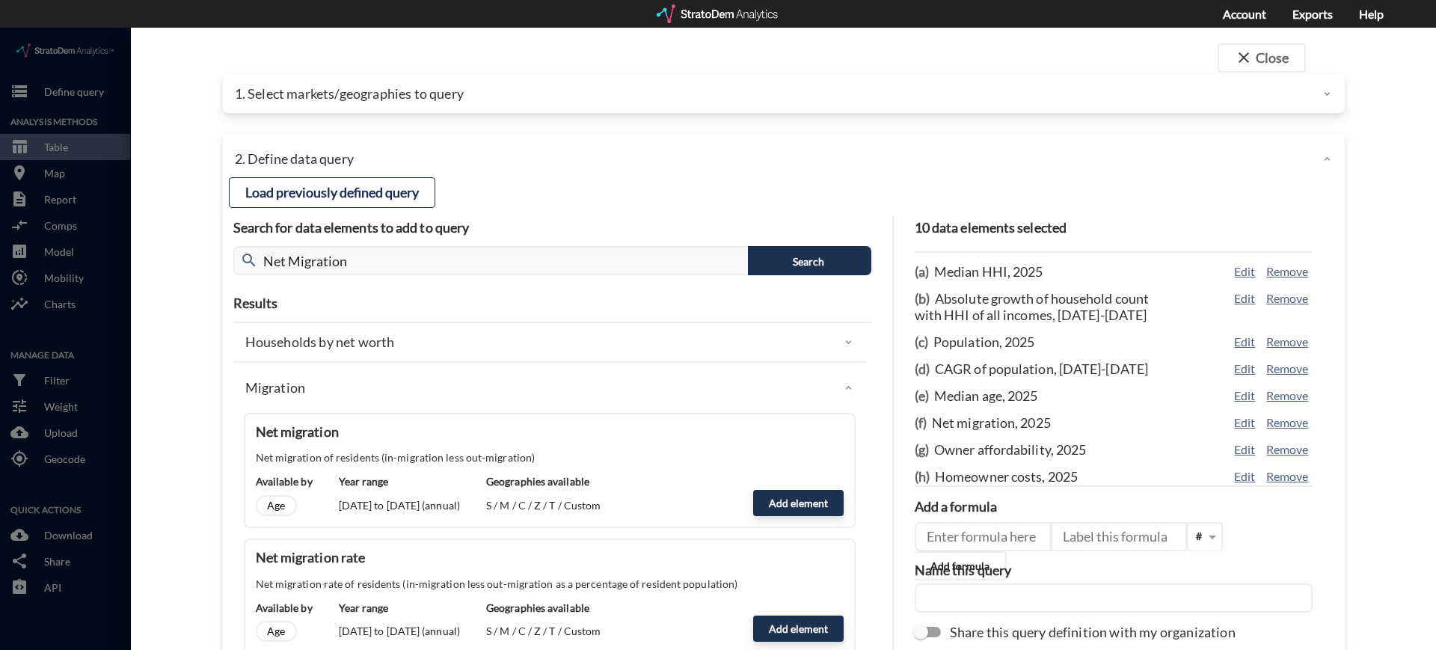
scroll to position [61, 0]
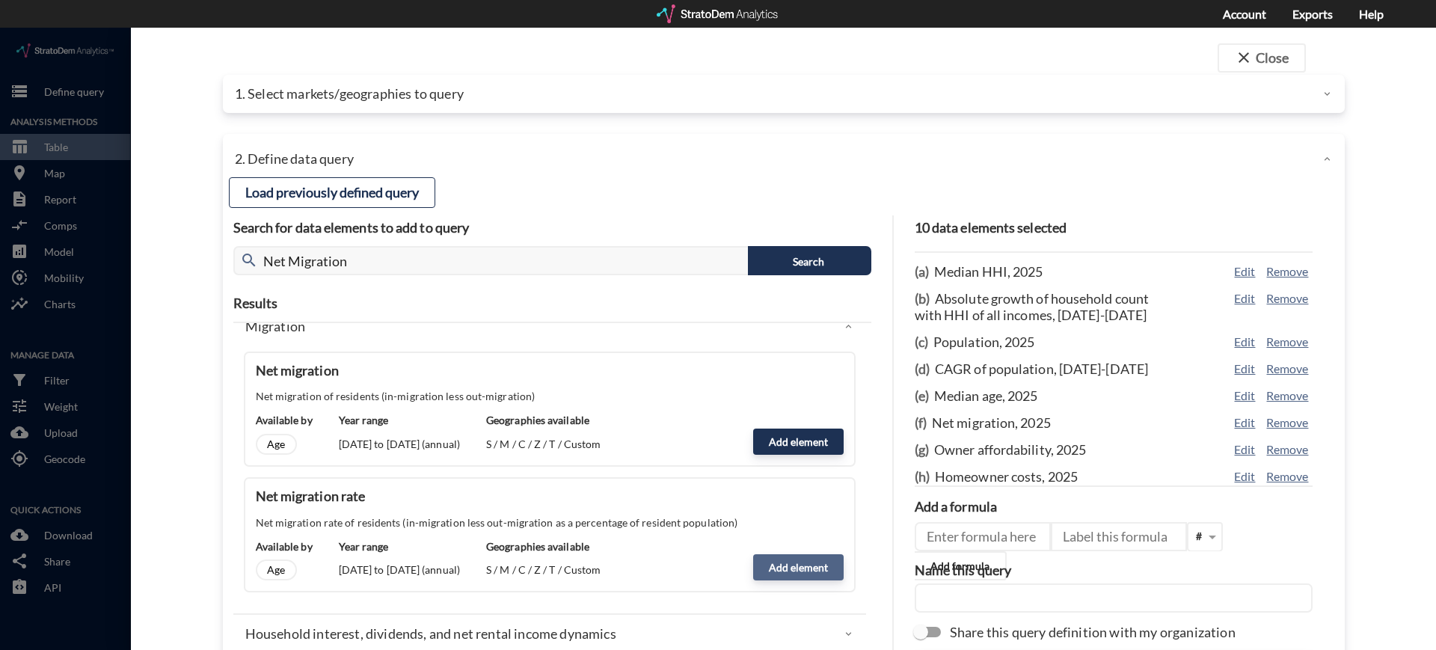
click button "Add element"
type input "MIGRATION"
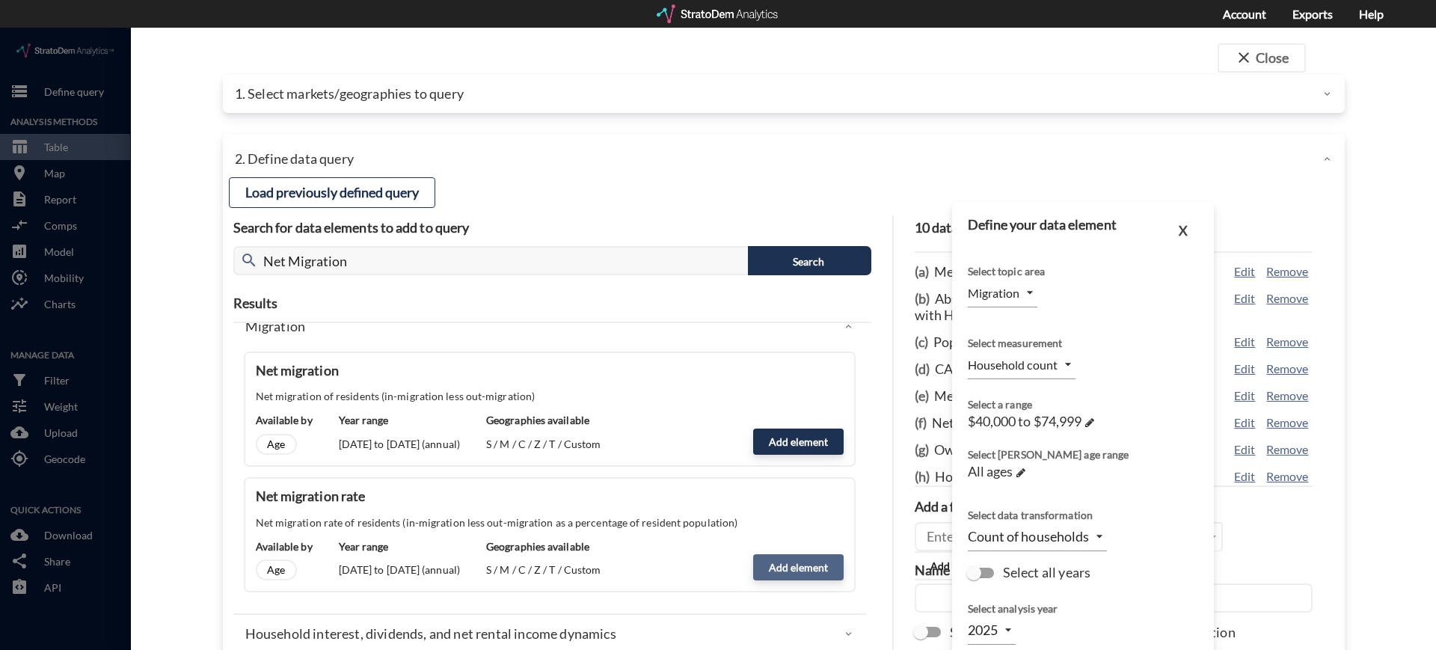
type input "CONCENTRATION"
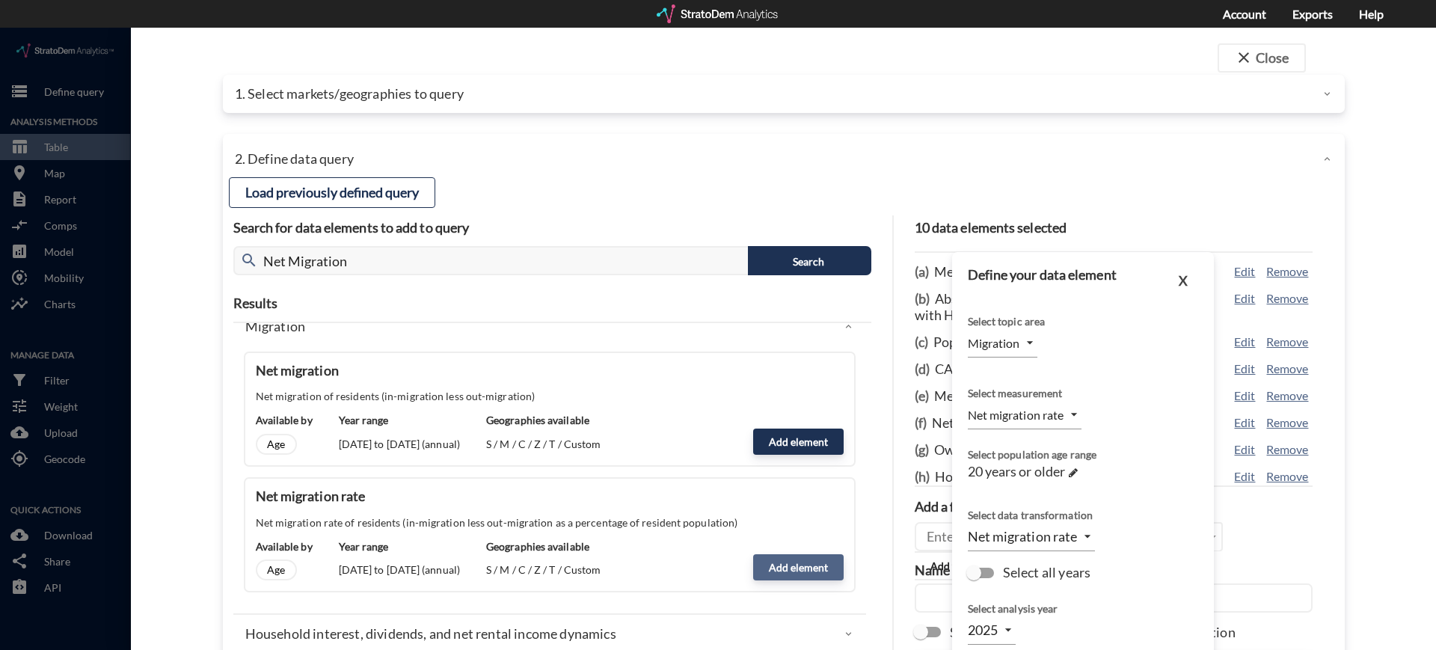
scroll to position [91, 0]
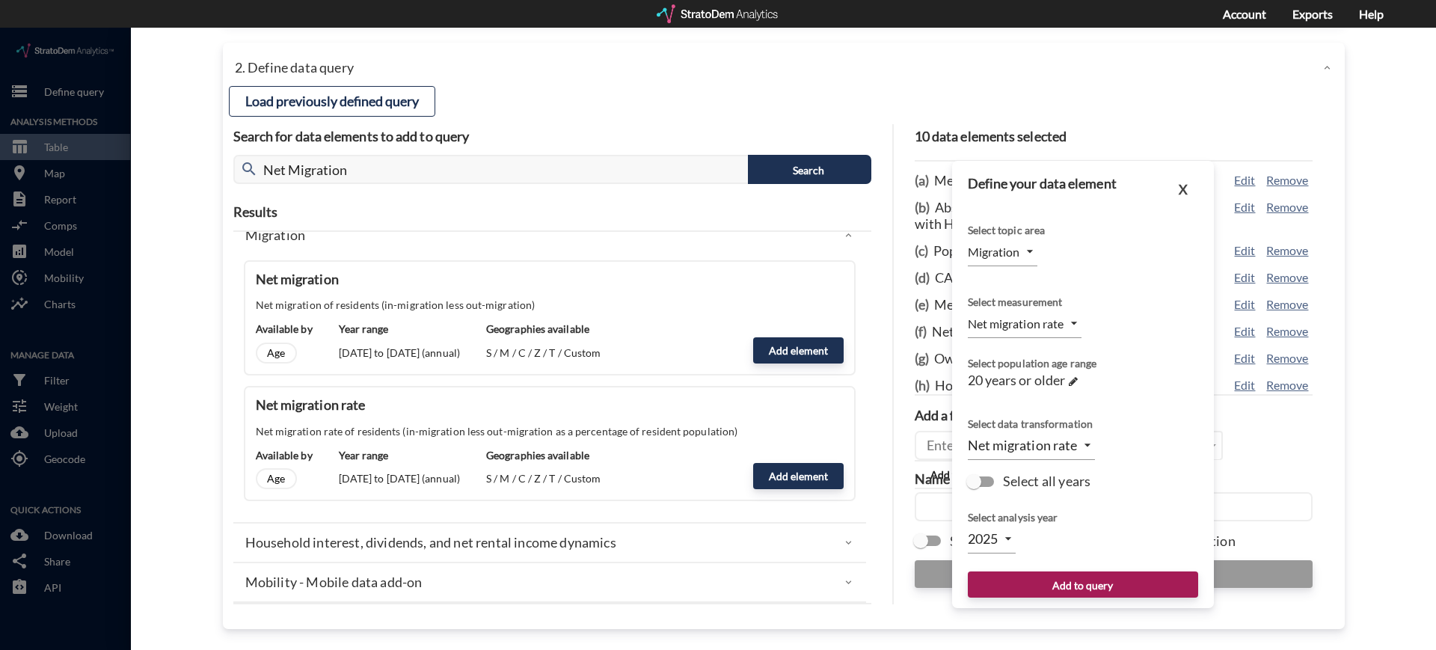
click body "/vantagepoint/us/-1 storage Define query Analysis Methods table_chart Table roo…"
click li "2025"
click link "20 years or older →"
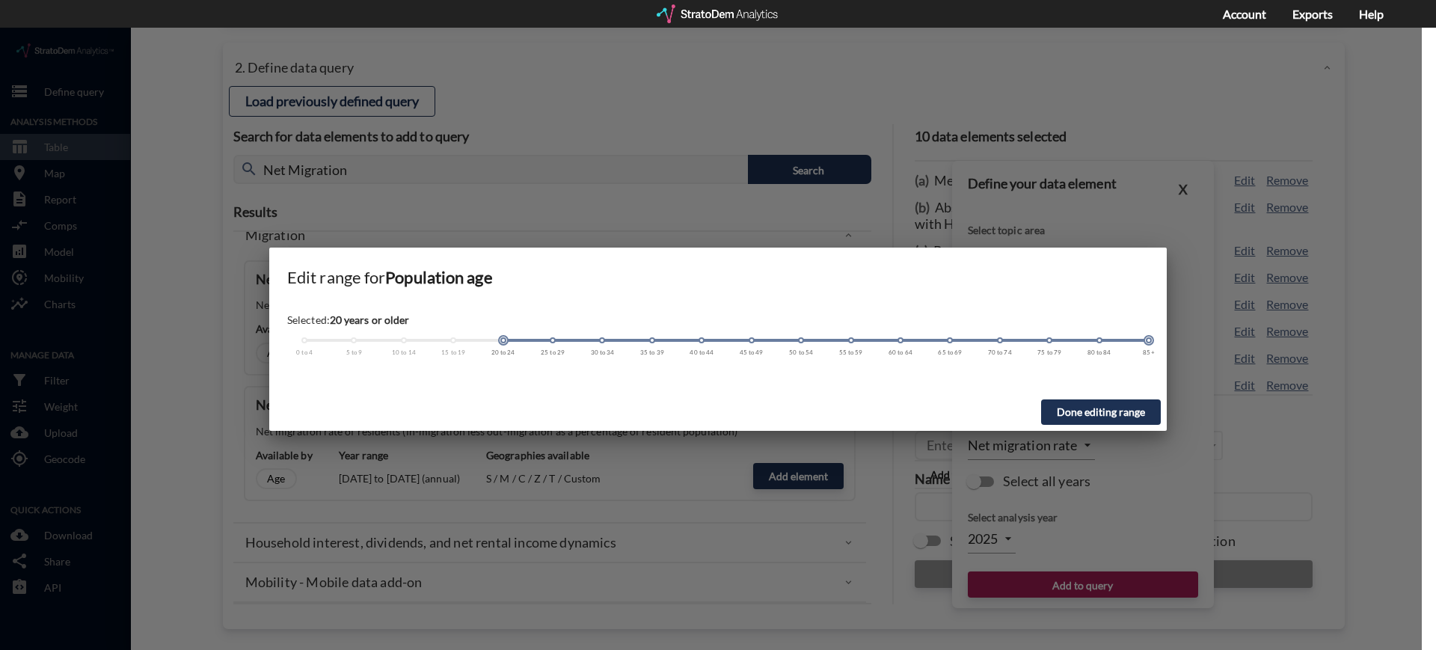
drag, startPoint x: 504, startPoint y: 316, endPoint x: 302, endPoint y: 304, distance: 202.3
click div "Selected: 20 years or older 0 to 4 5 to 9 10 to 14 15 to 19 20 to 24 25 to 29 3…"
click span
click button "Done editing range"
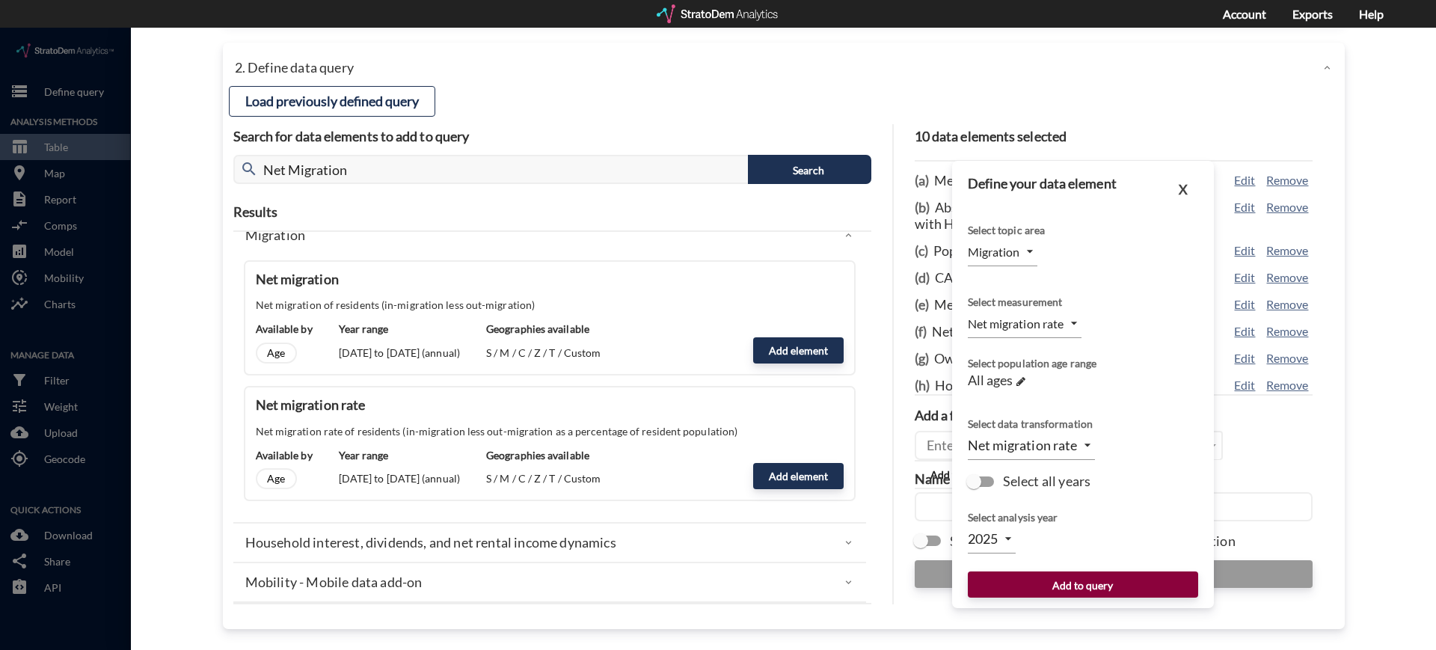
click button "Add to query"
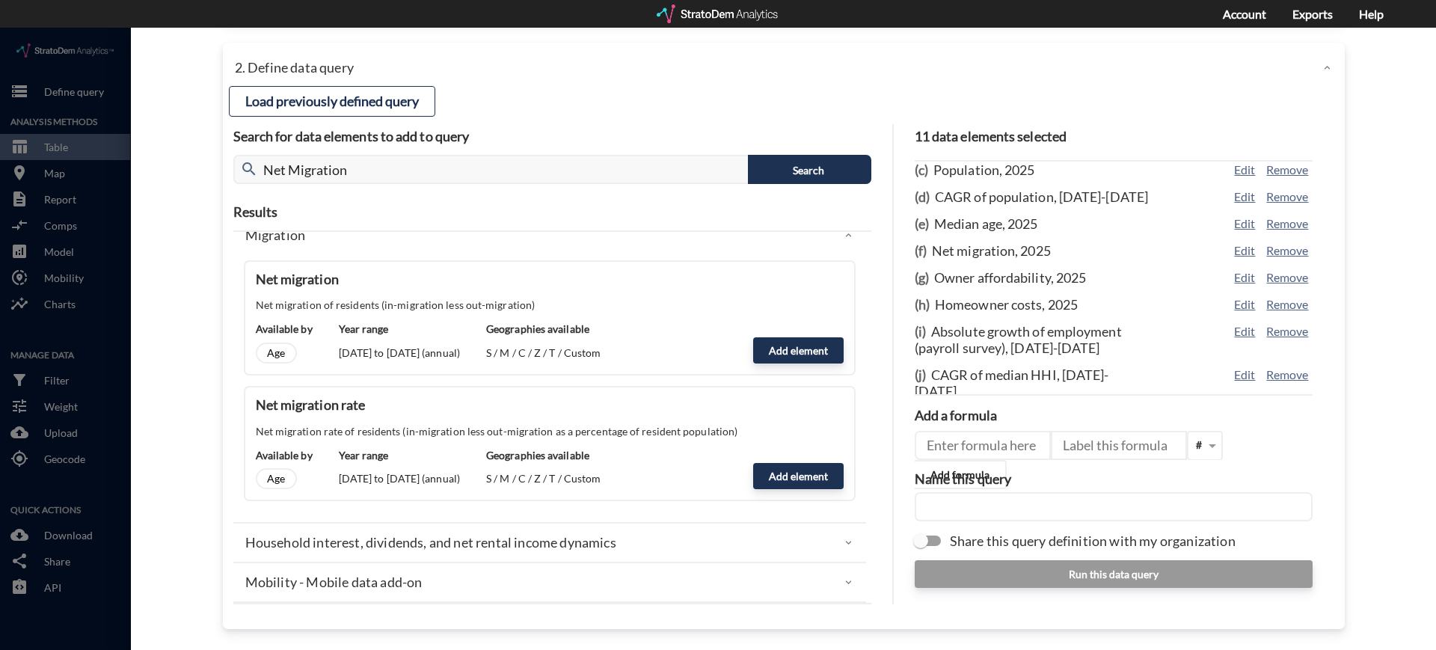
scroll to position [123, 0]
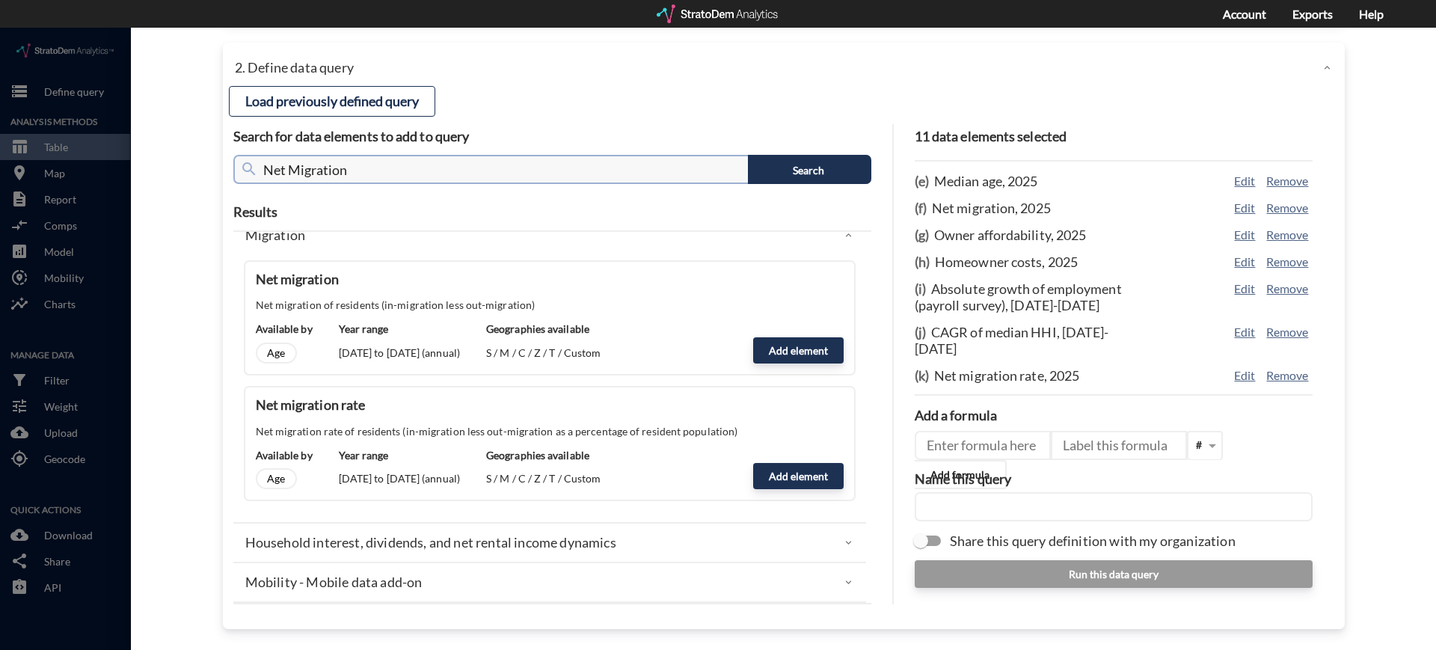
click input "Net Migration"
type input "N"
type input "household"
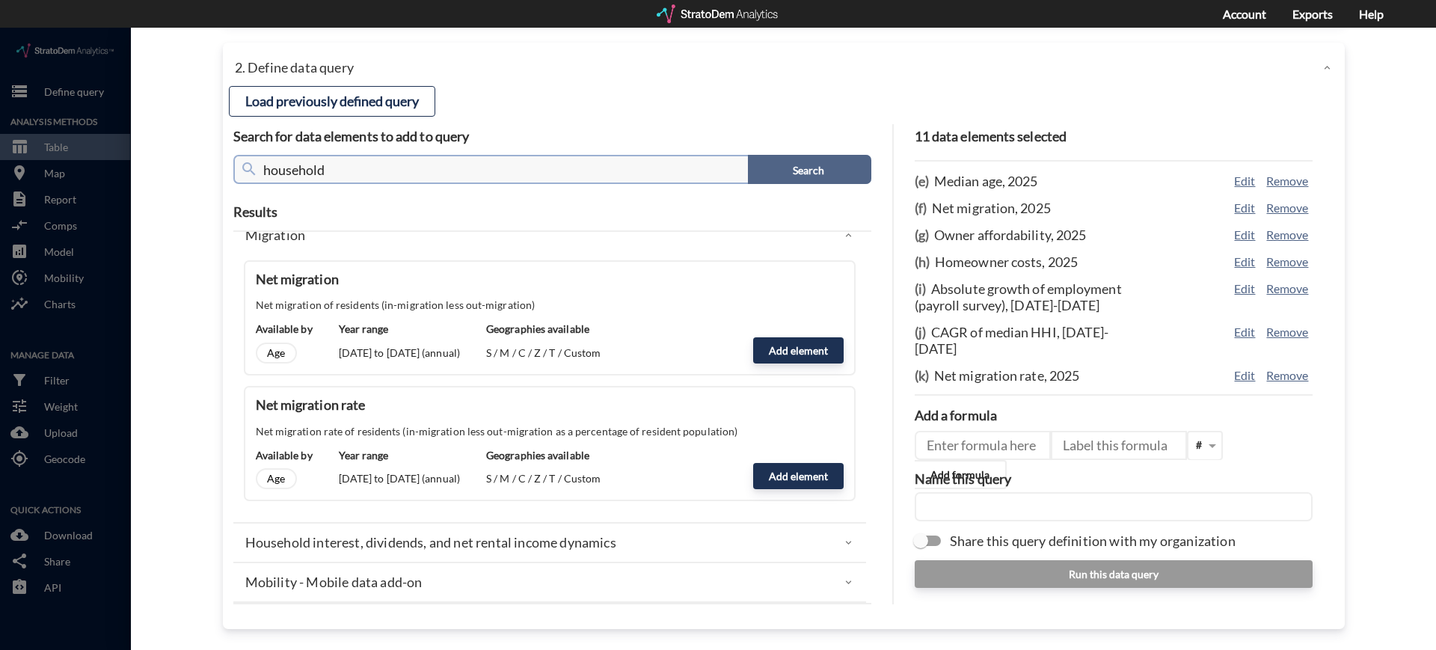
click button "Search"
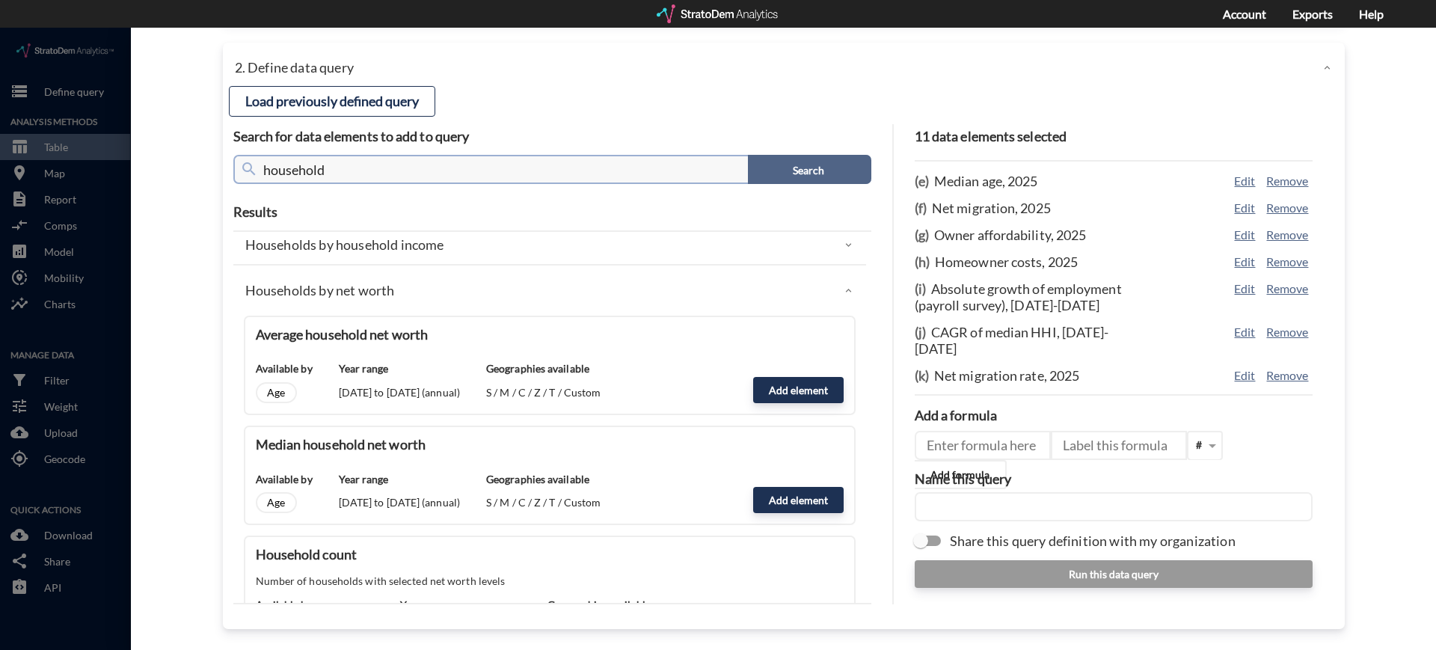
scroll to position [0, 0]
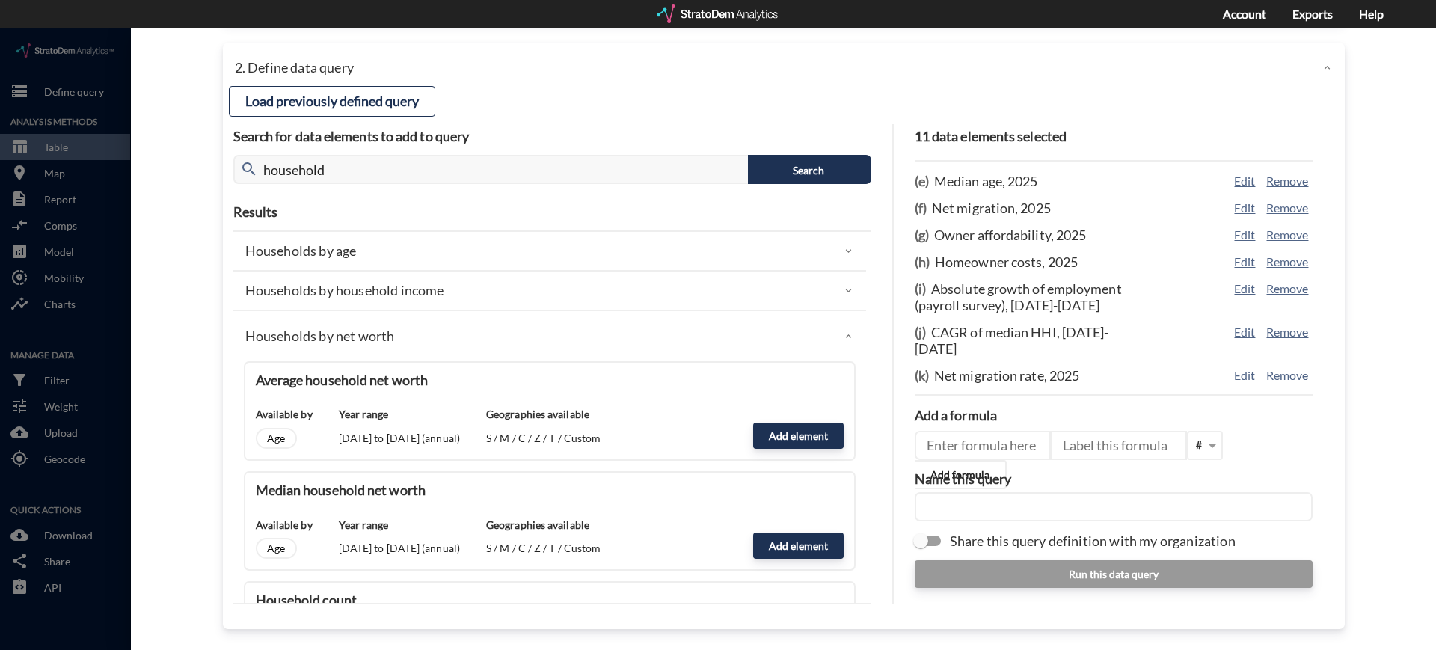
click div "Households by net worth"
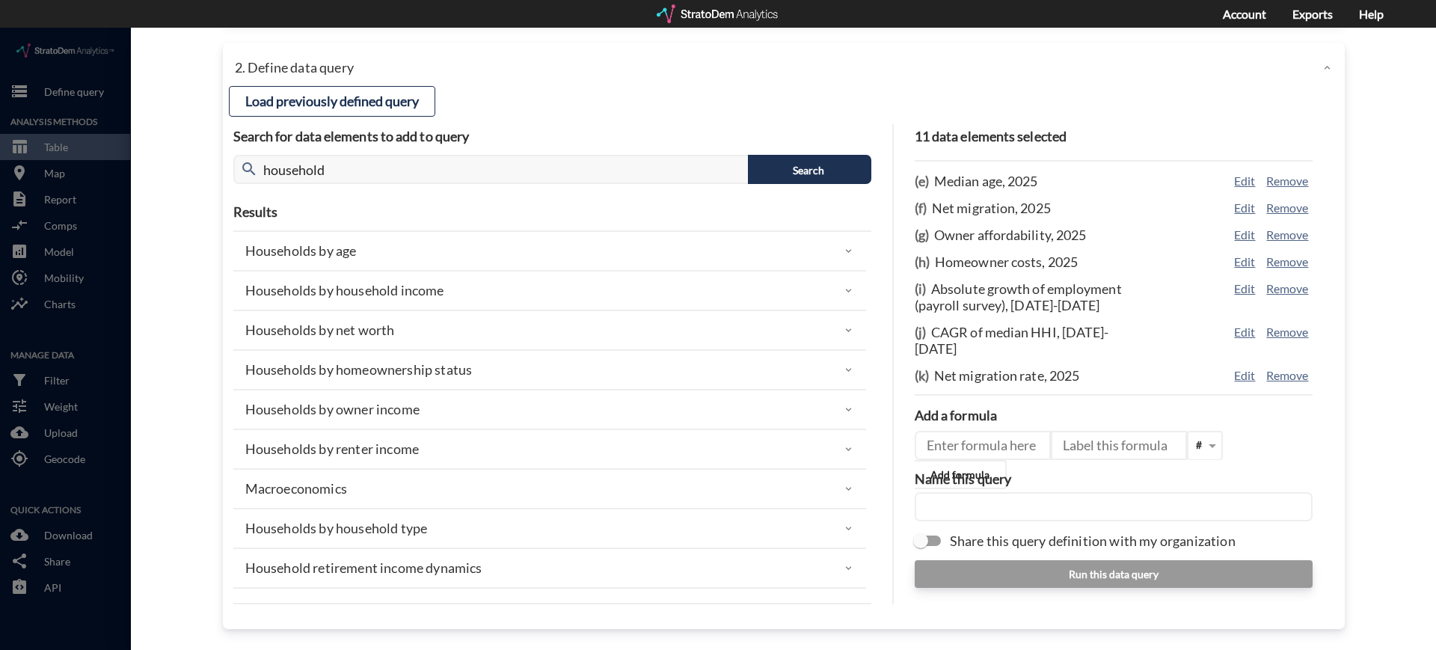
click p "Households by age"
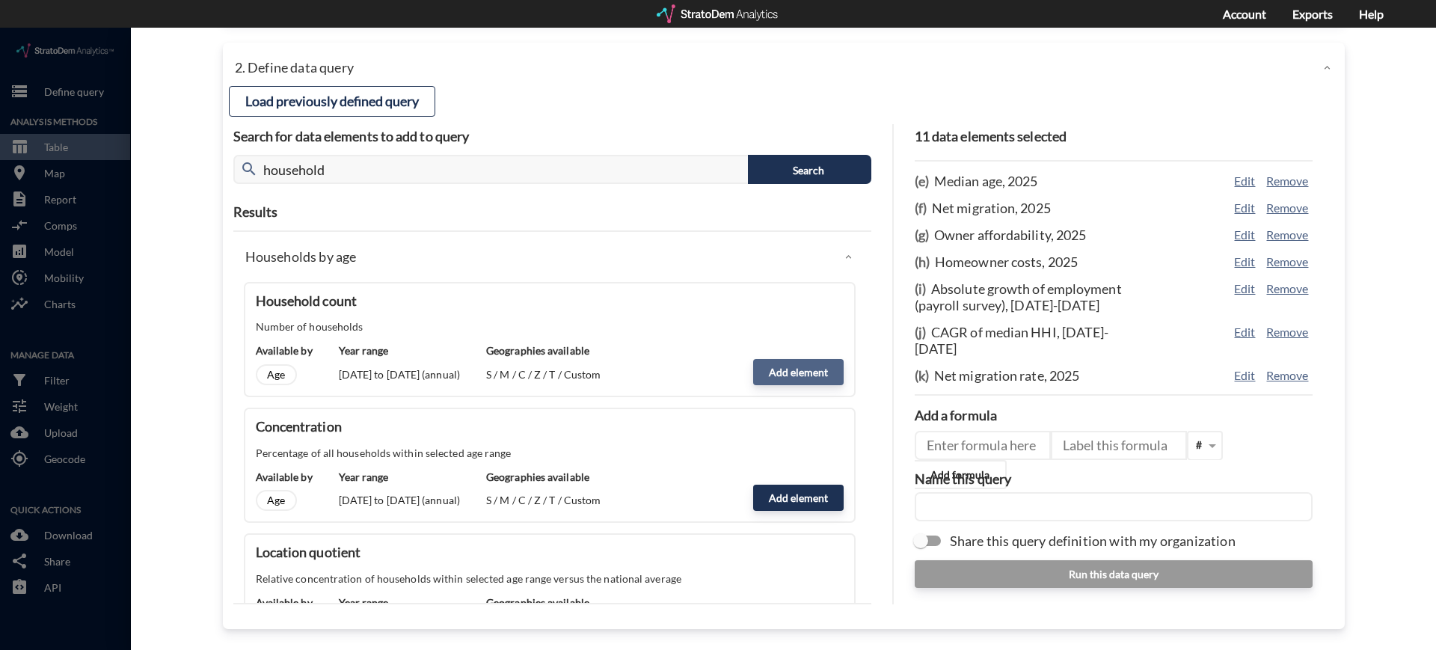
click button "Add element"
type input "HOUSEHOLDS"
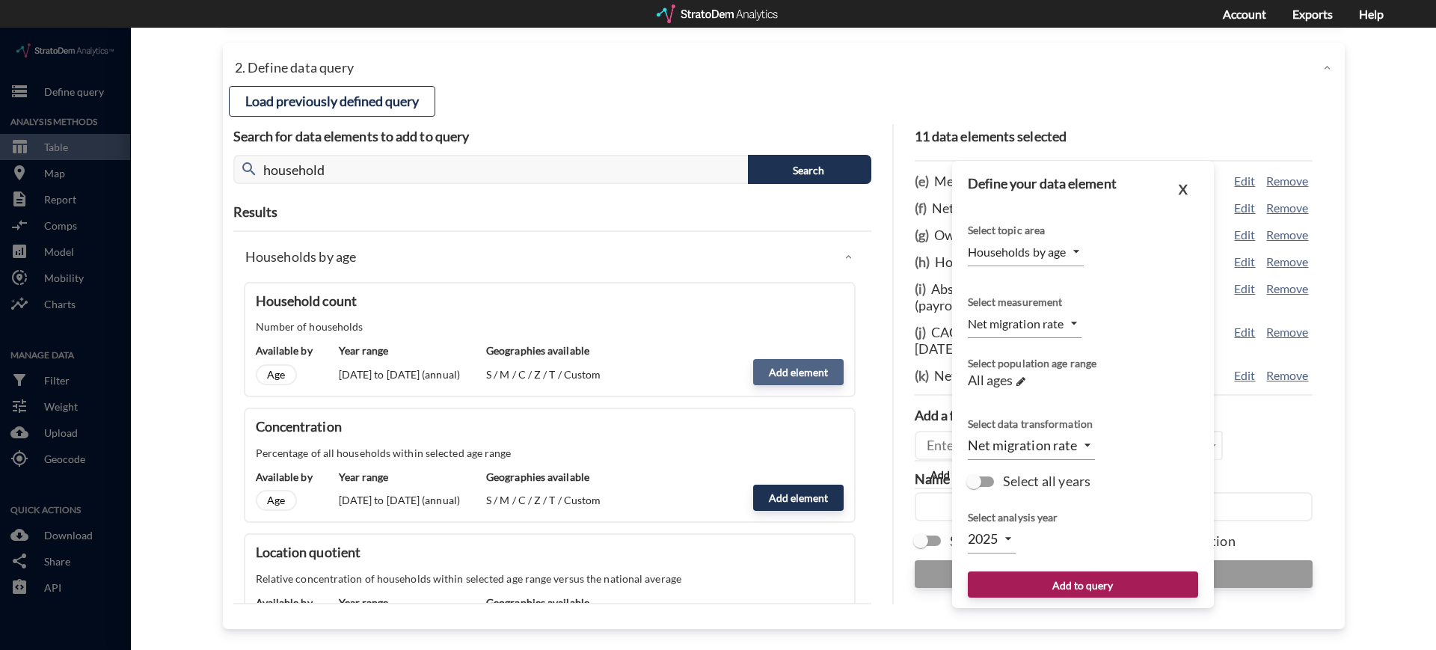
type input "COUNT"
click body "/vantagepoint/us/-1 storage Define query Analysis Methods table_chart Table roo…"
click li "Household count"
click body "/vantagepoint/us/-1 storage Define query Analysis Methods table_chart Table roo…"
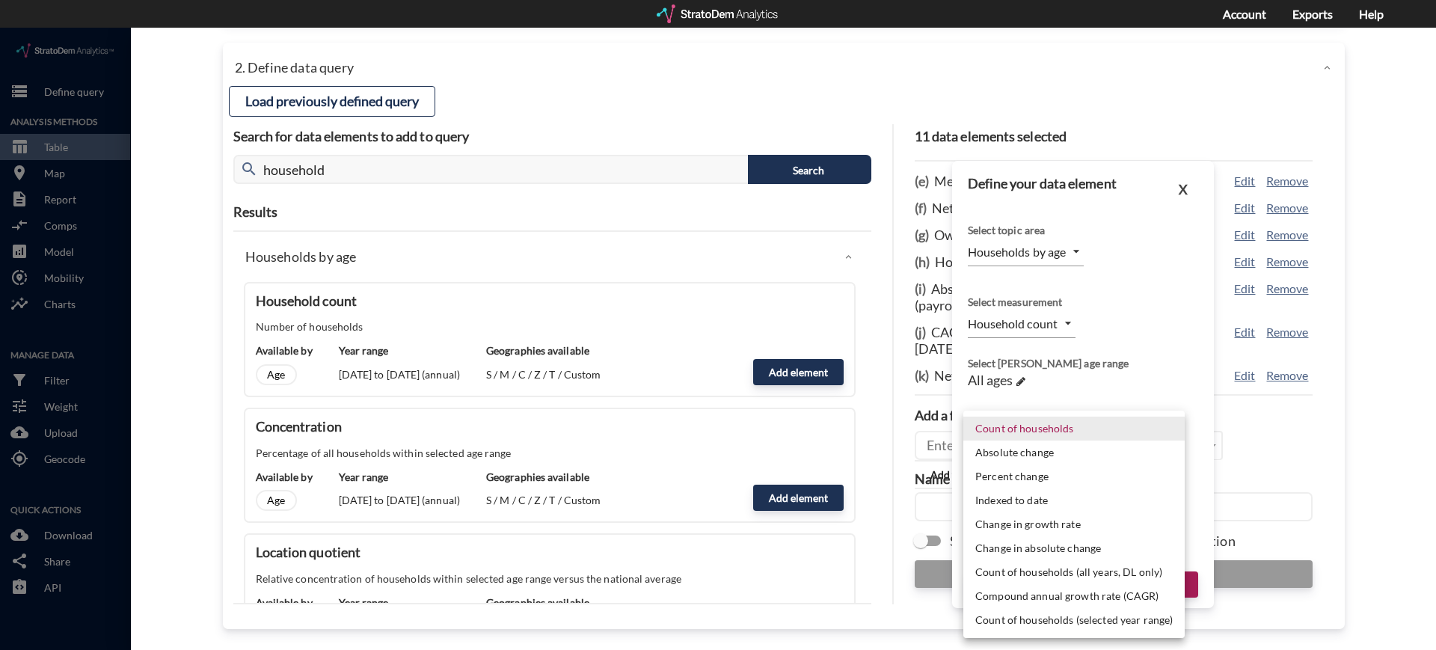
click li "Compound annual growth rate (CAGR)"
type input "CAGR"
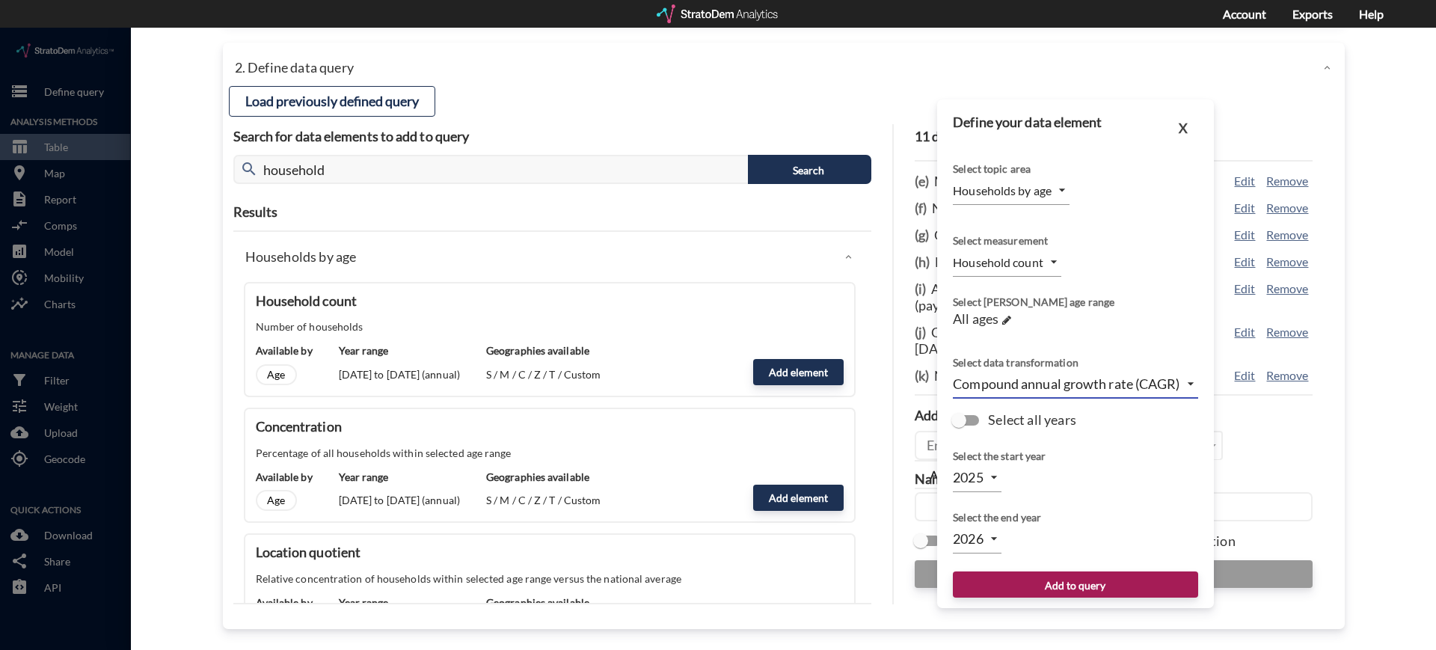
click body "/vantagepoint/us/-1 storage Define query Analysis Methods table_chart Table roo…"
click li "2030"
type input "2030"
click button "Add to query"
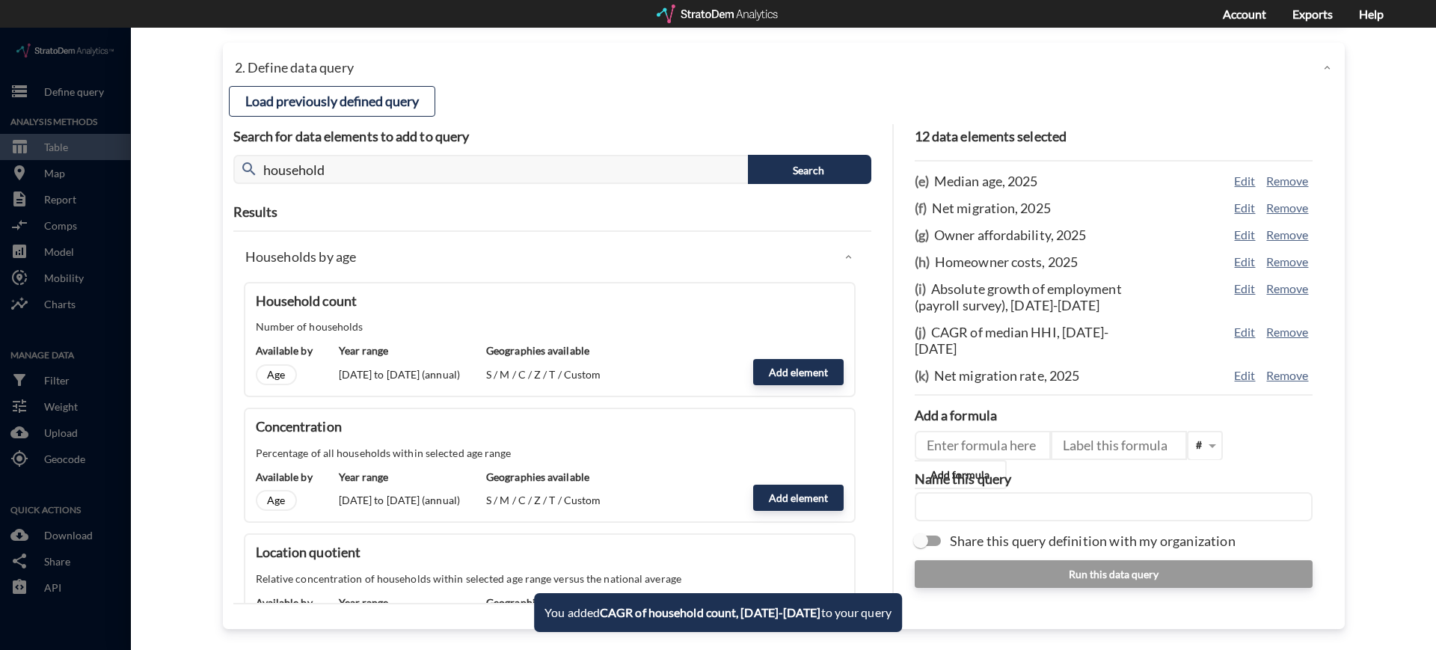
click input "text"
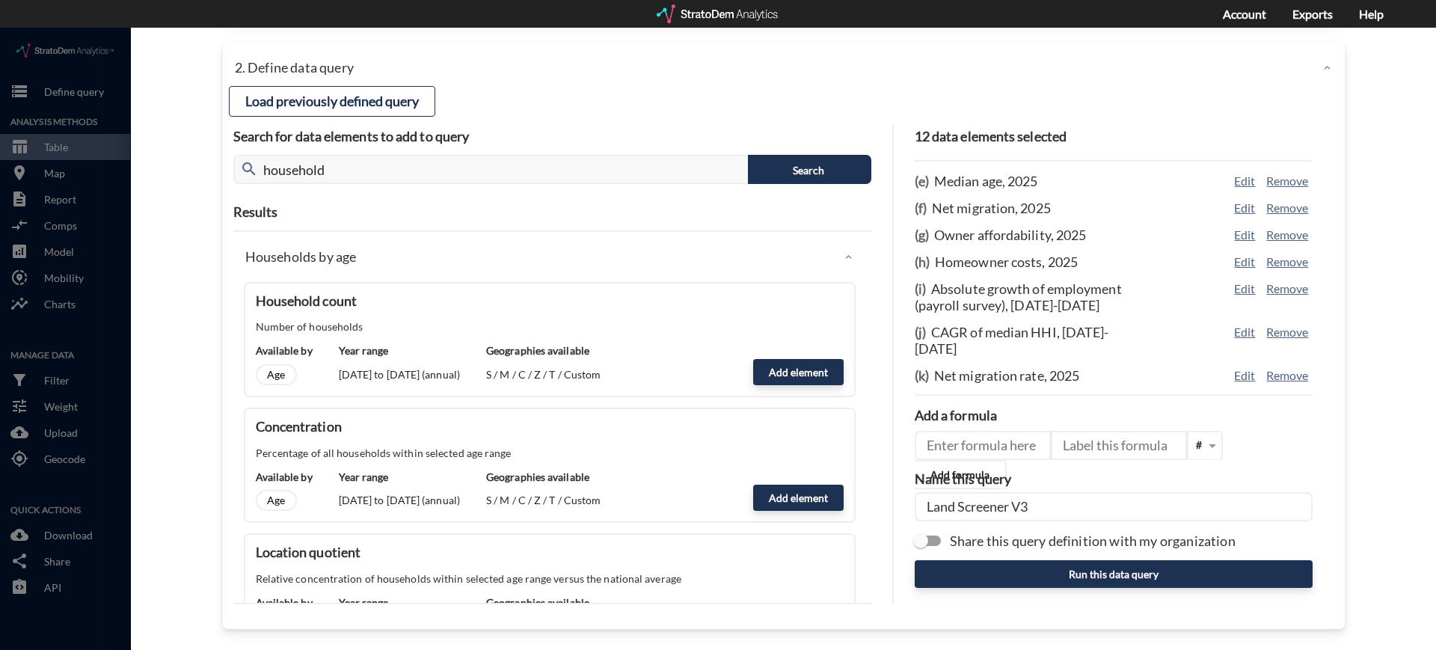
scroll to position [167, 0]
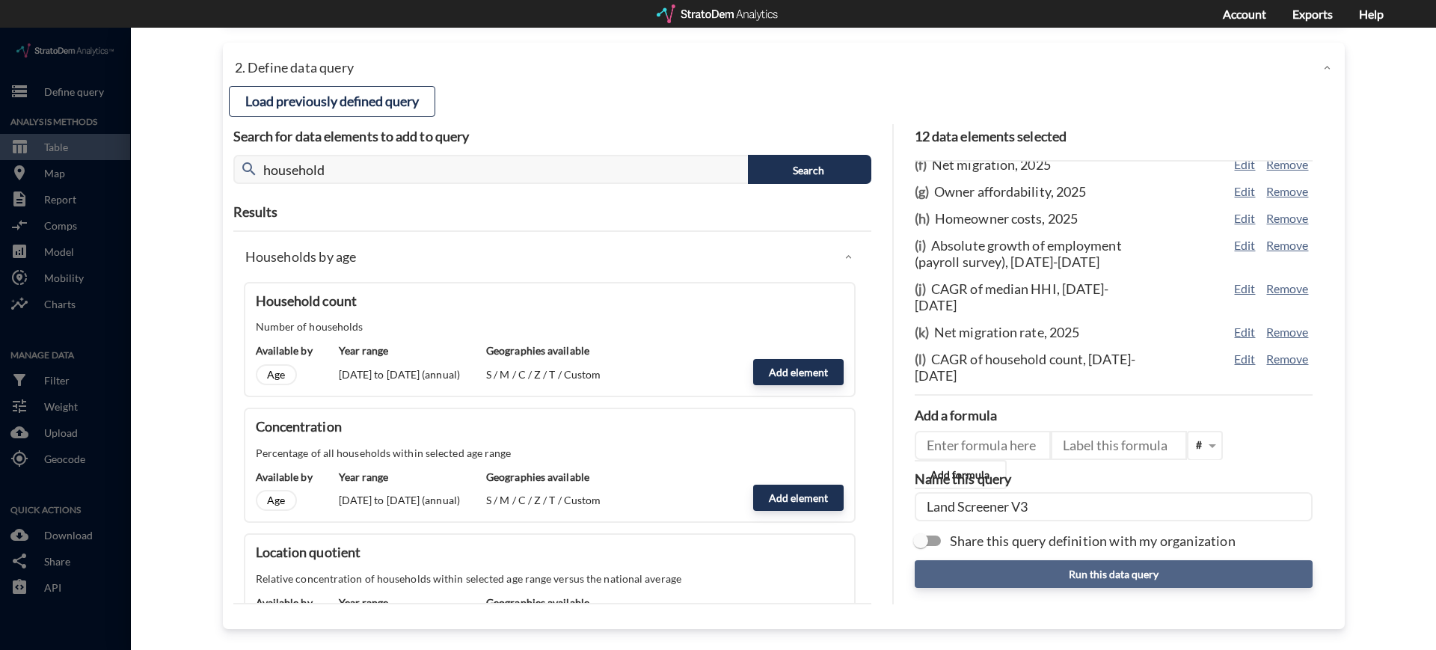
type input "Land Screener V3"
click button "Run this data query"
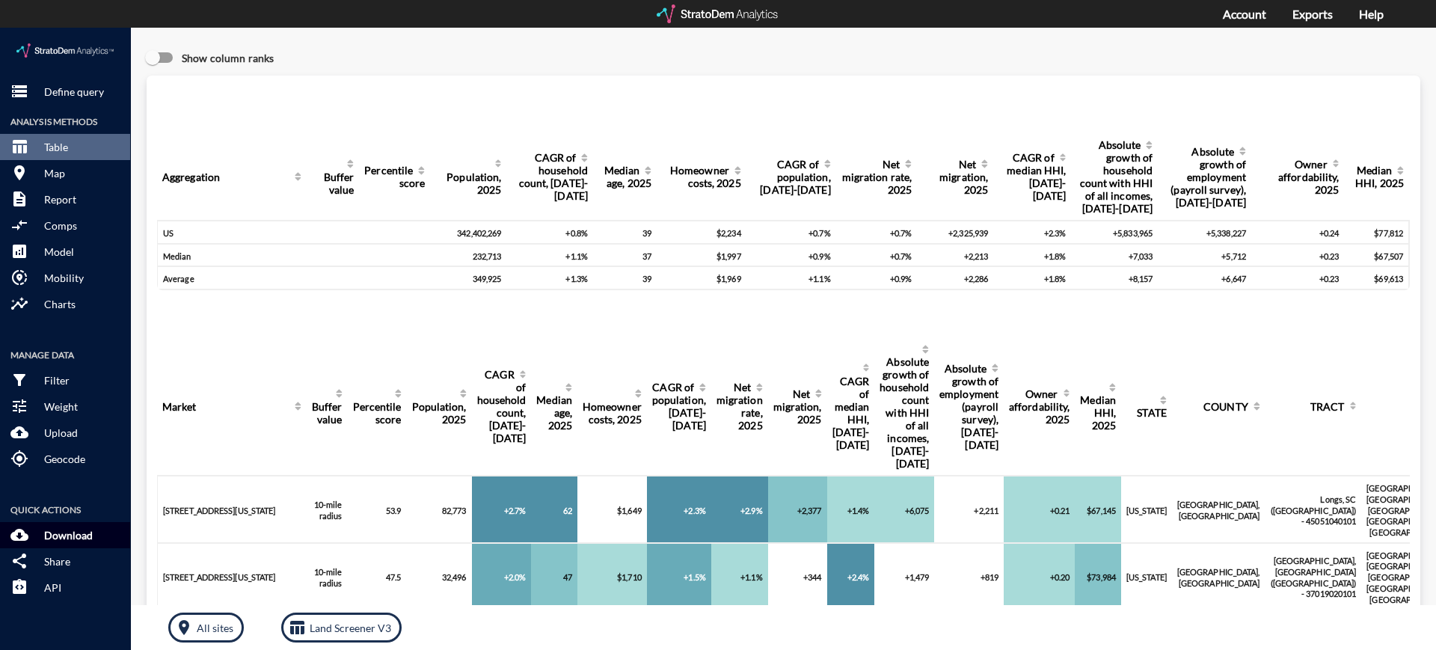
click p "Download"
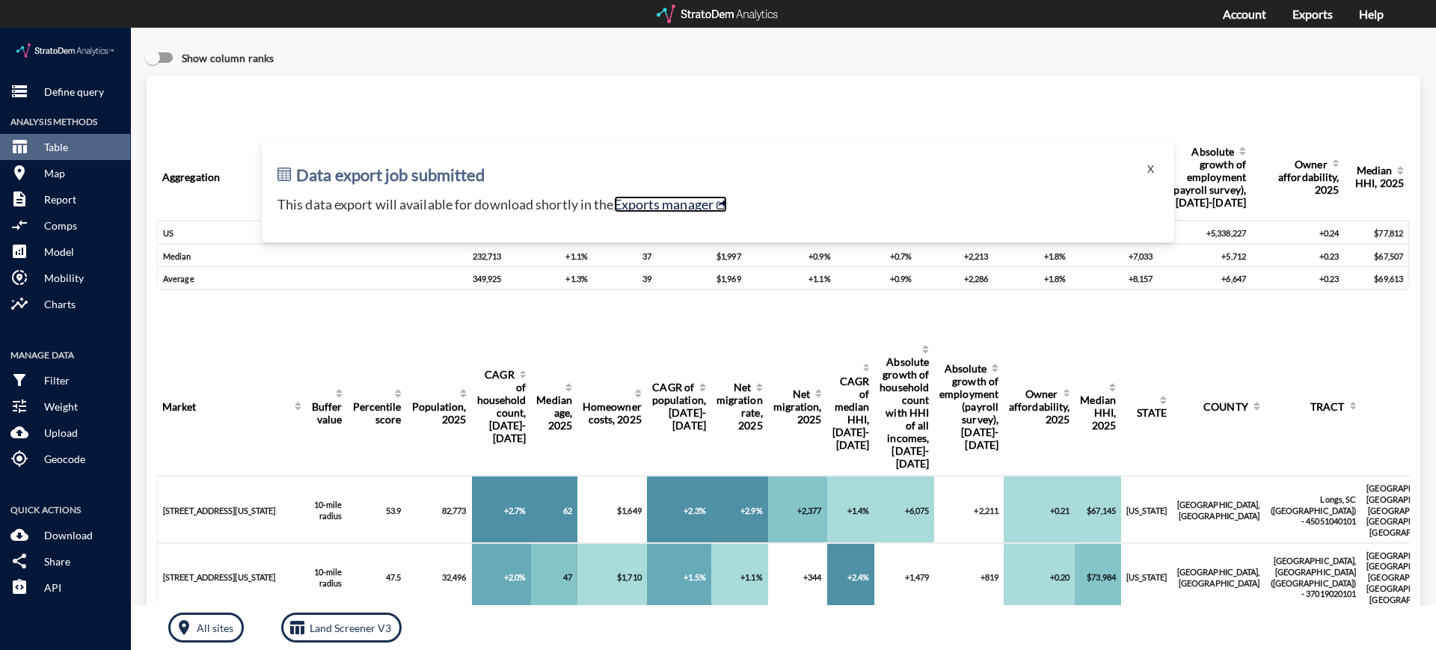
click link "Exports manager"
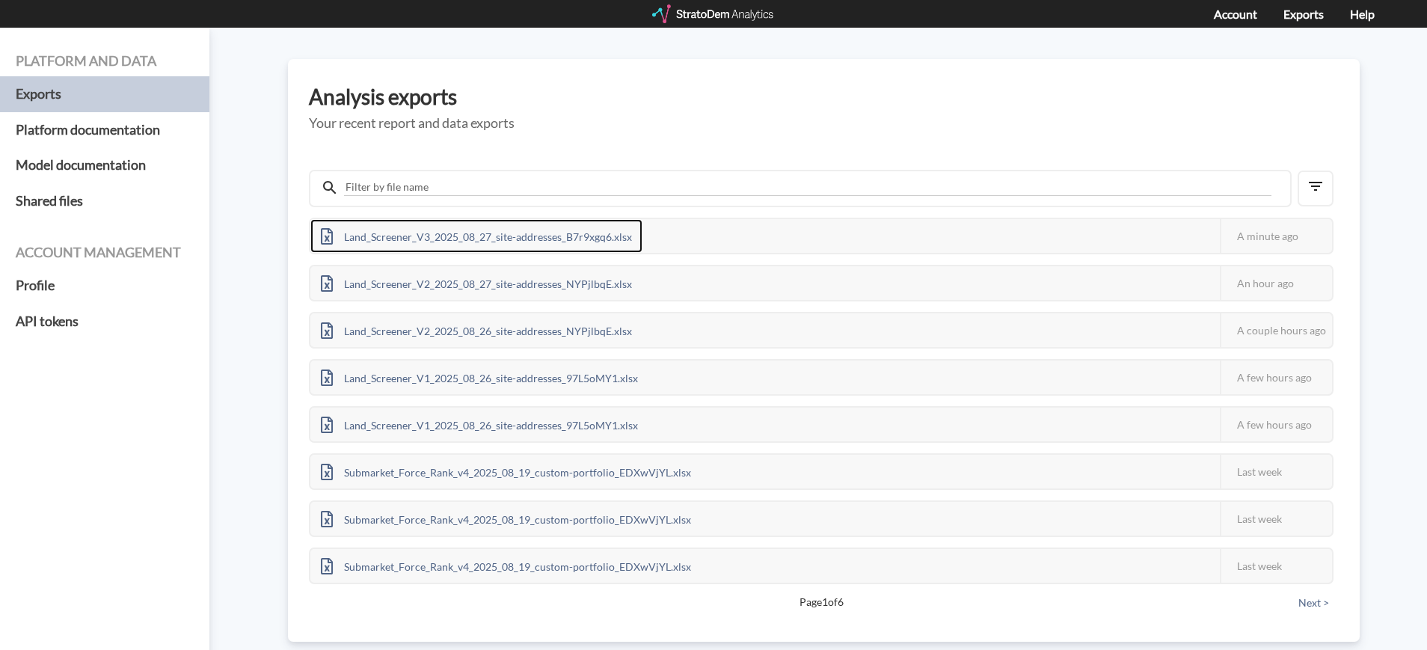
click at [421, 235] on div "Land_Screener_V3_2025_08_27_site-addresses_B7r9xgq6.xlsx" at bounding box center [476, 236] width 332 height 34
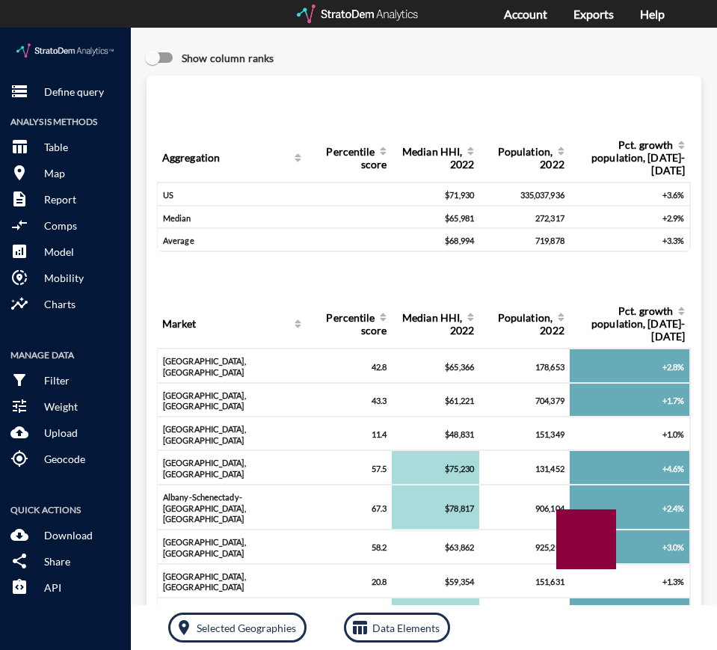
click div "storage Define query Analysis Methods table_chart Table room Map description Re…"
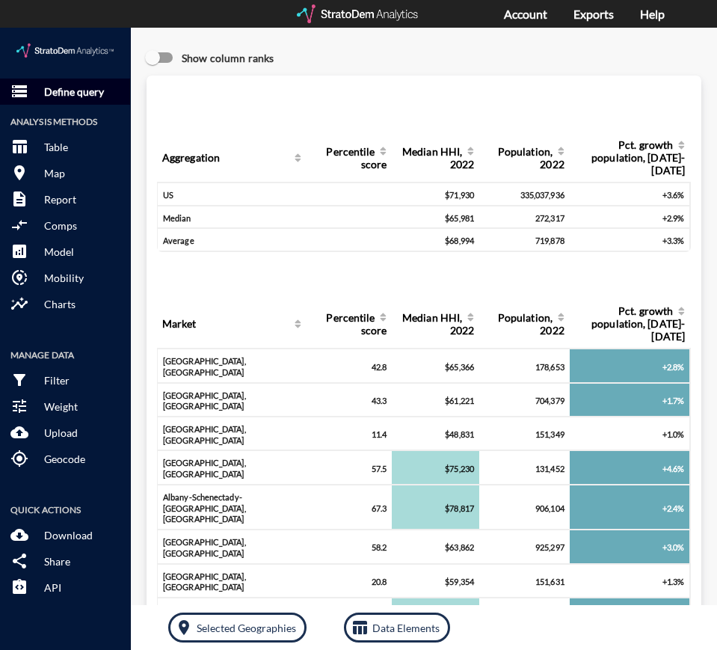
click p "Define query"
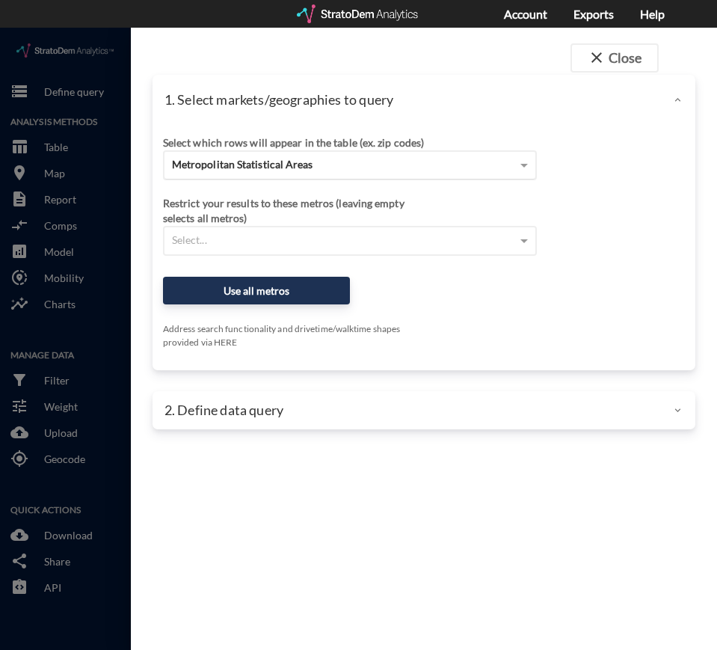
click span "Metropolitan Statistical Areas"
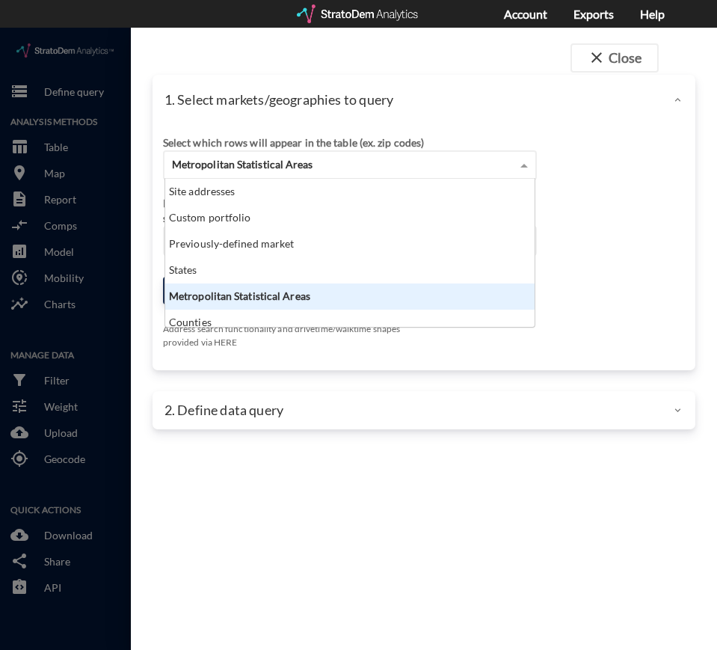
scroll to position [134, 360]
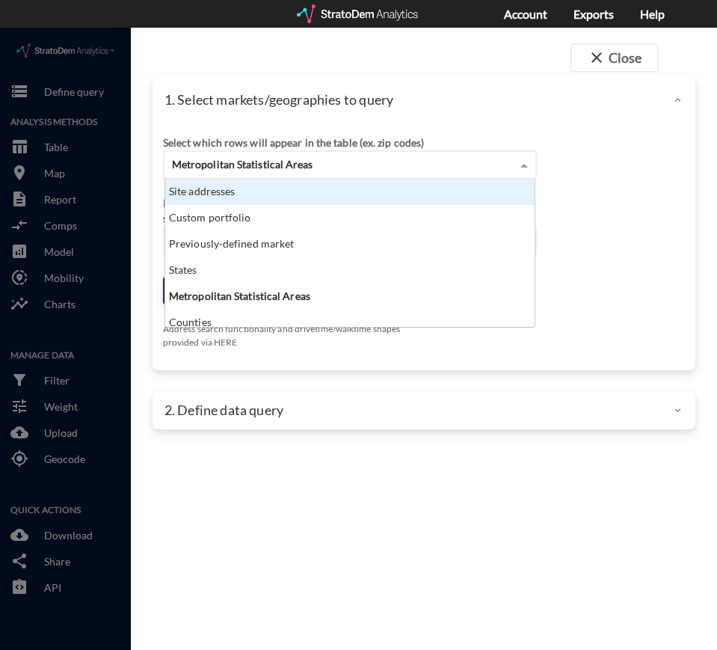
click div "Site addresses"
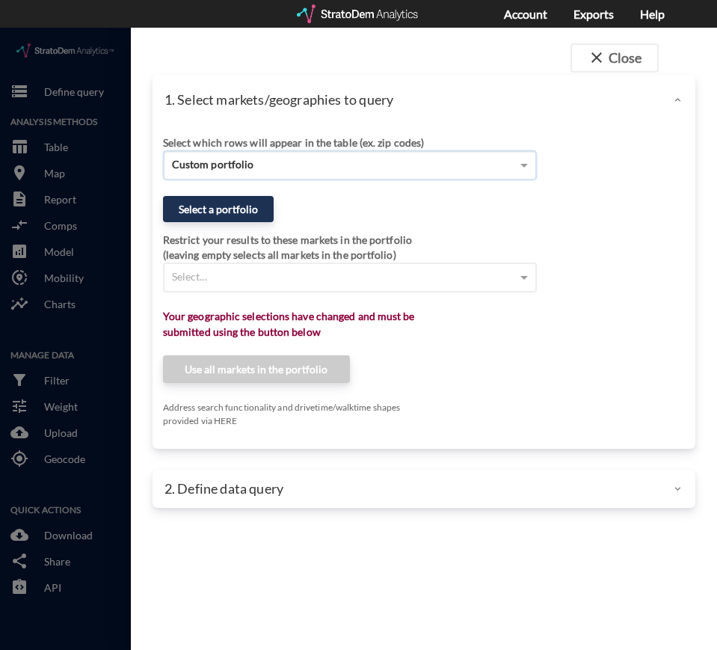
paste input "[STREET_ADDRESS]"
type input "[STREET_ADDRESS]"
click div "Select which rows will appear in the table (ex. zip codes) [STREET_ADDRESS] No …"
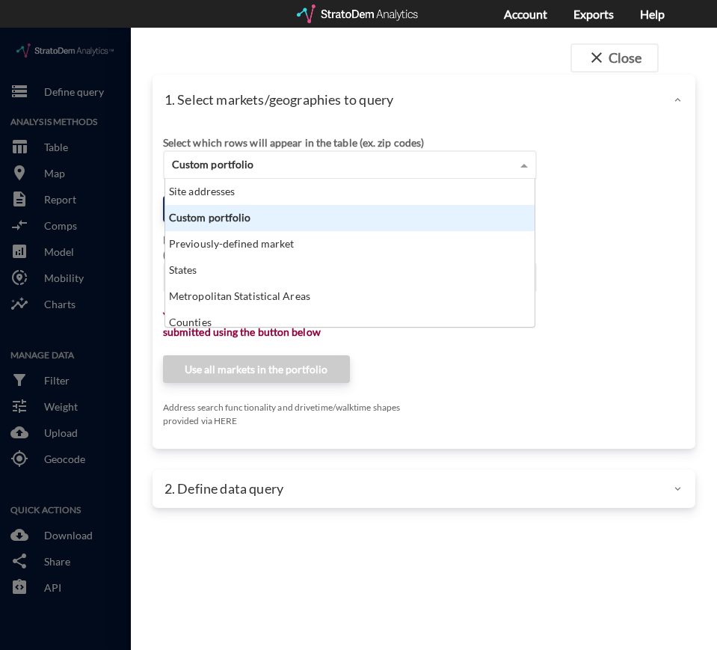
click div "Custom portfolio"
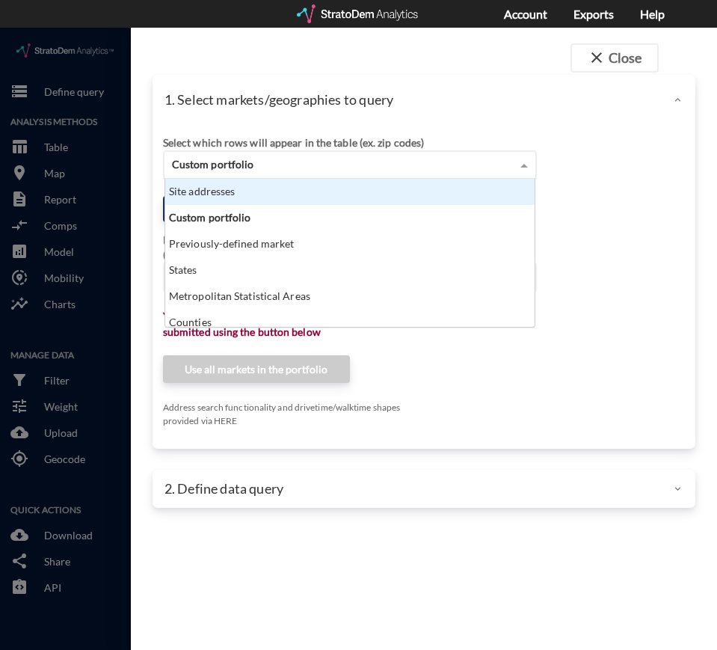
click div "Site addresses"
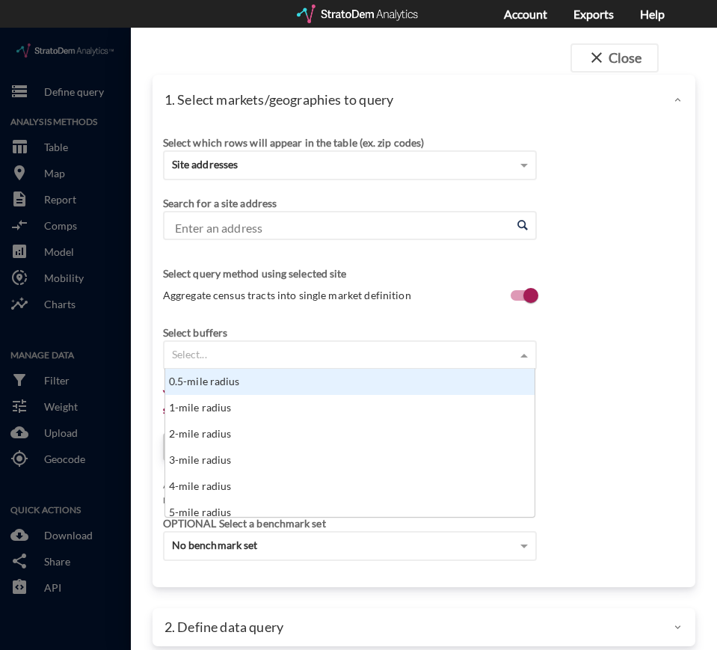
click div "Select..."
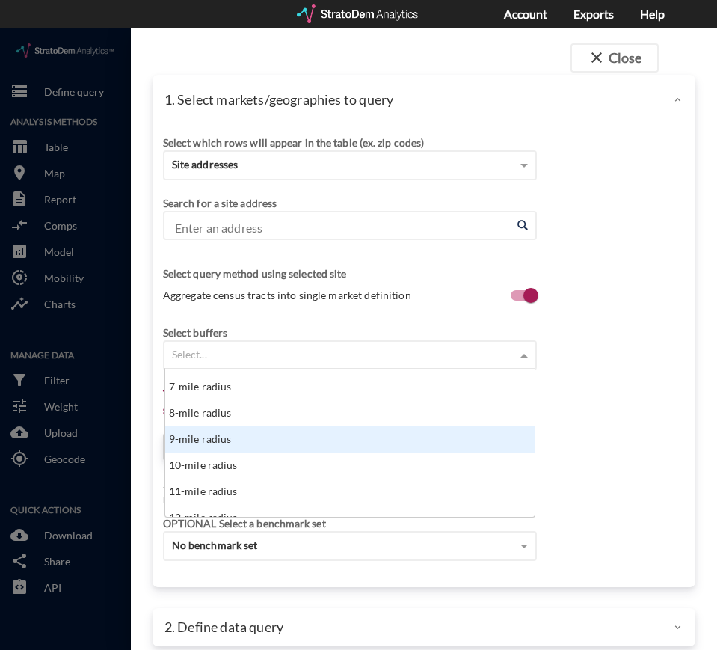
scroll to position [179, 0]
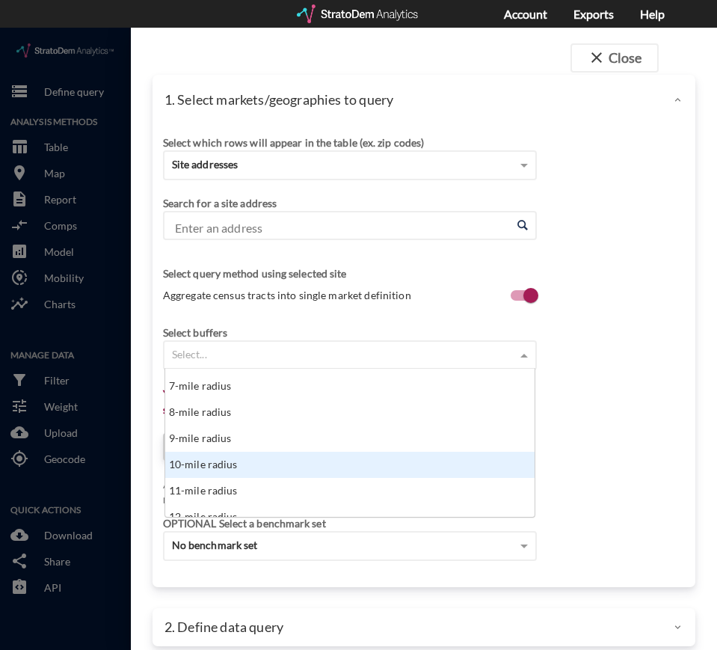
click div "10-mile radius"
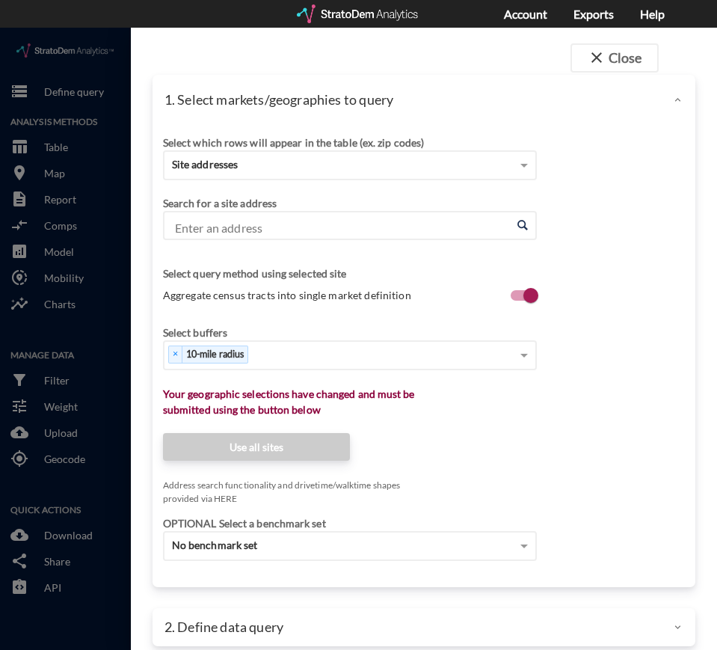
click input "Enter an address"
paste input "[STREET_ADDRESS]"
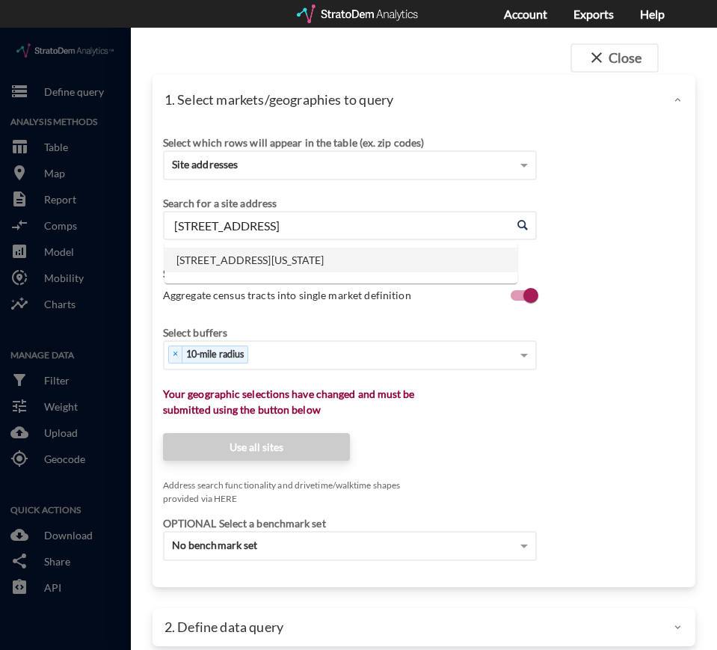
click li "[STREET_ADDRESS][US_STATE]"
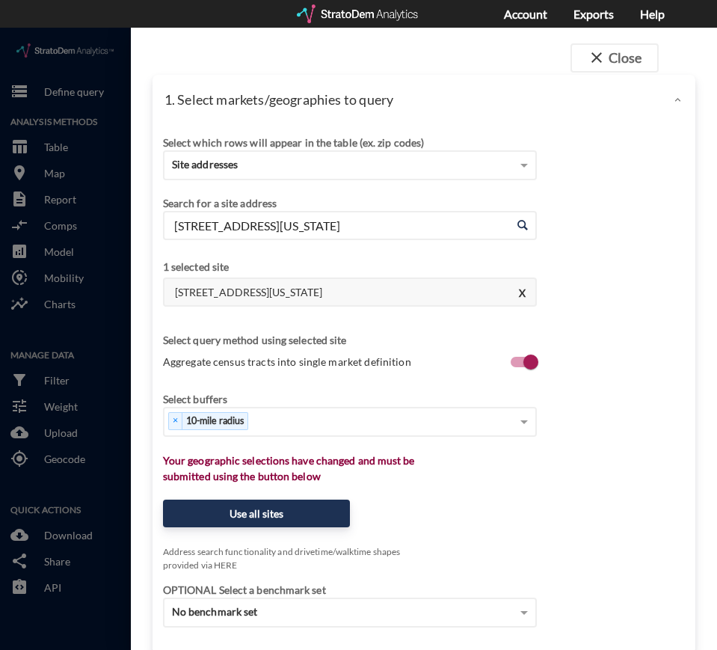
click input "[STREET_ADDRESS][US_STATE]"
paste input "[STREET_ADDRESS]"
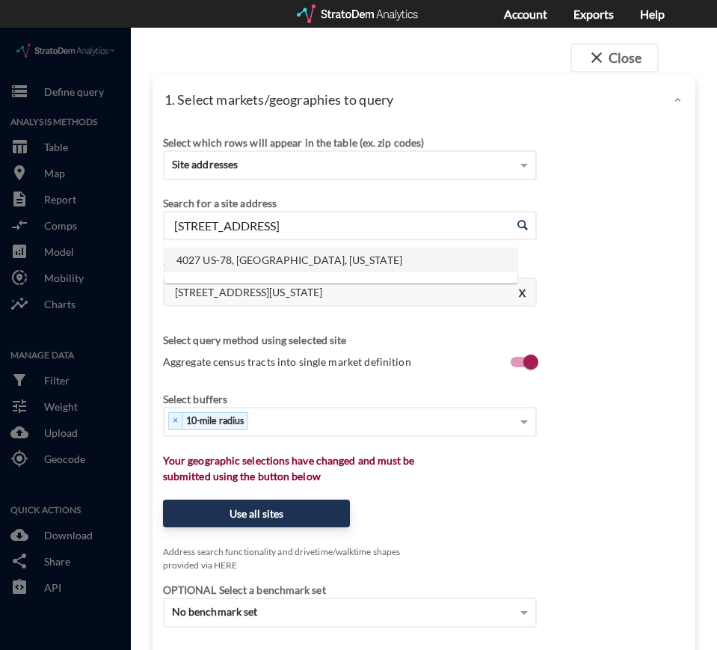
click li "4027 US-78, [GEOGRAPHIC_DATA], [US_STATE]"
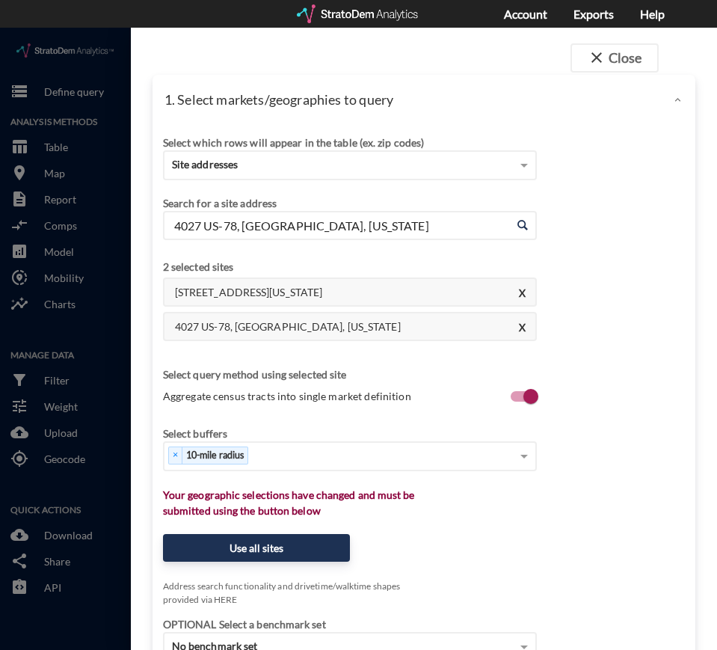
click input "4027 US-78, [GEOGRAPHIC_DATA], [US_STATE]"
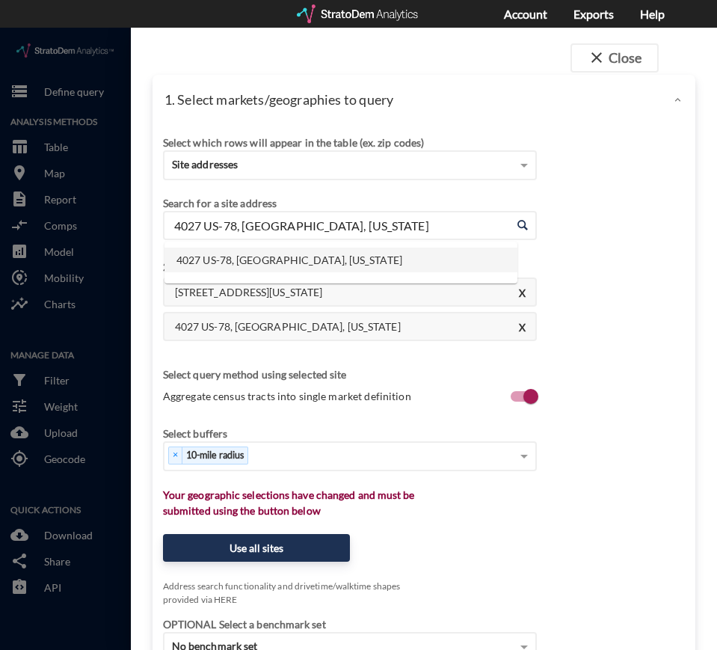
paste input "[STREET_ADDRESS][DEMOGRAPHIC_DATA]"
click li "[STREET_ADDRESS][DEMOGRAPHIC_DATA][US_STATE]"
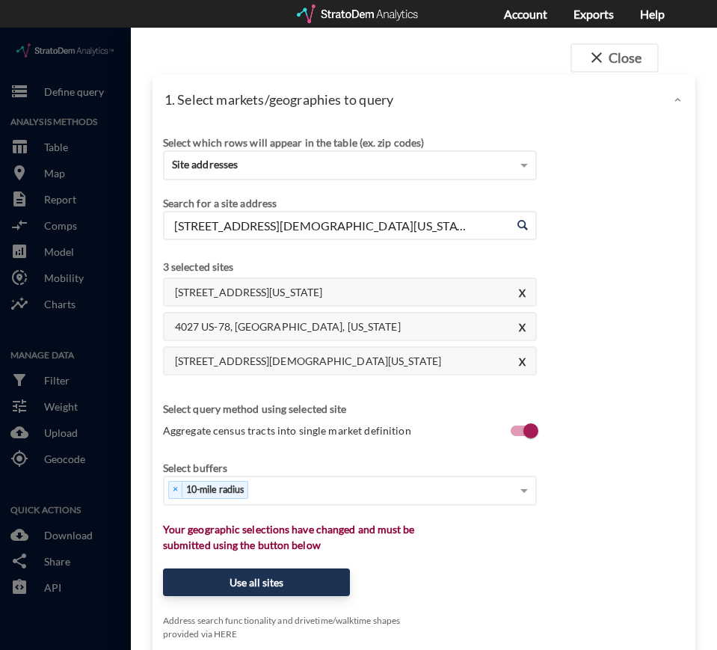
click input "[STREET_ADDRESS][DEMOGRAPHIC_DATA][US_STATE]"
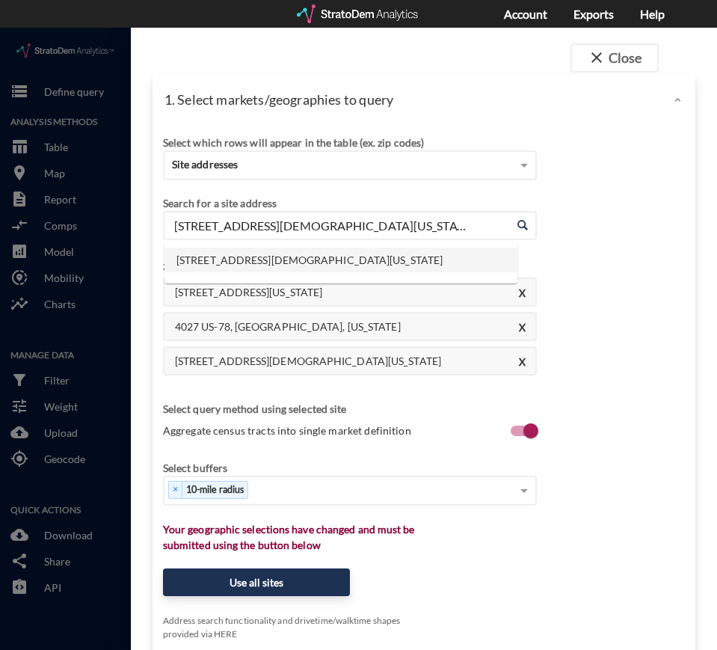
paste input "[STREET_ADDRESS]"
click li "[GEOGRAPHIC_DATA], [US_STATE]"
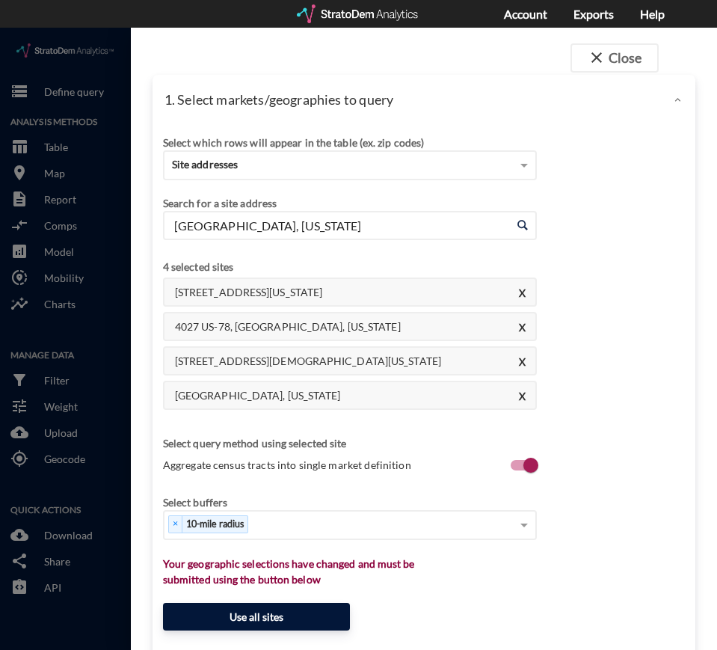
type input "[GEOGRAPHIC_DATA], [US_STATE]"
click button "Use all sites"
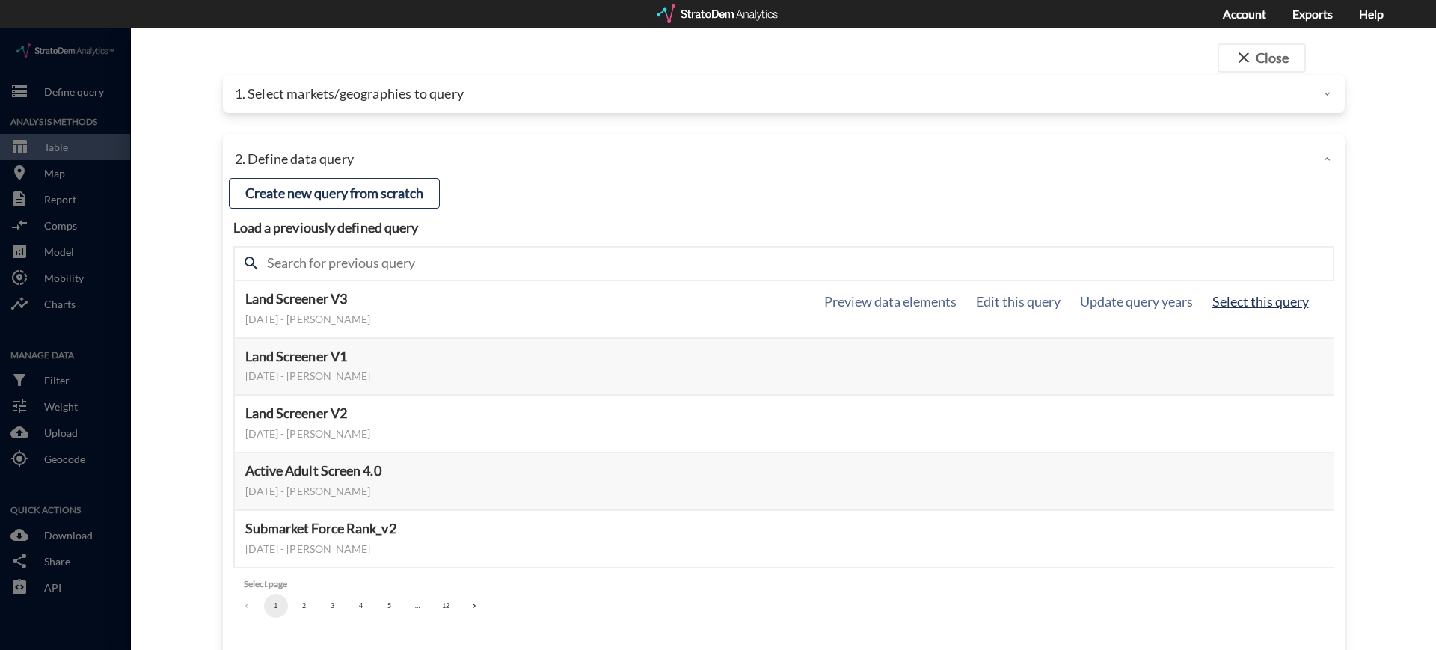
click button "Select this query"
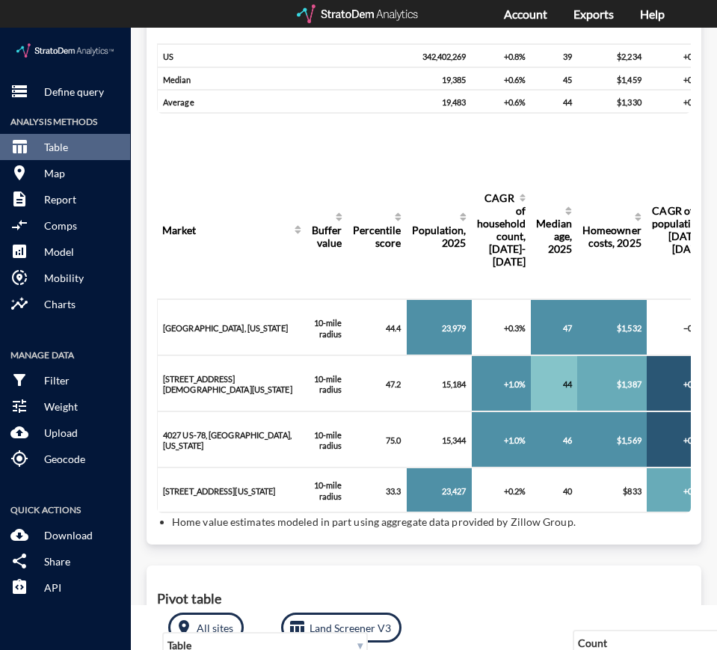
scroll to position [228, 0]
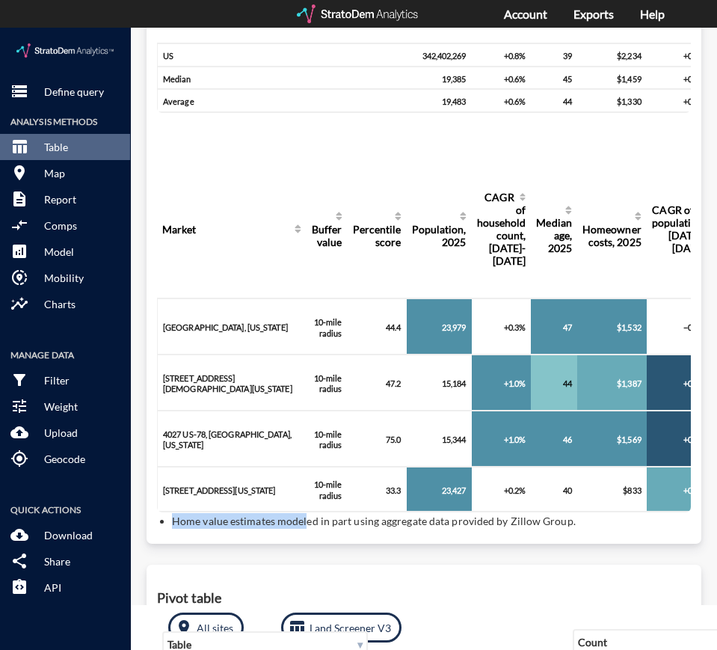
drag, startPoint x: 305, startPoint y: 540, endPoint x: 716, endPoint y: 524, distance: 411.6
click html "/vantagepoint/us/-1 storage Define query Analysis Methods table_chart Table roo…"
drag, startPoint x: 349, startPoint y: 539, endPoint x: 448, endPoint y: 544, distance: 99.6
click p "Home value estimates modeled in part using aggregate data provided by Zillow Gr…"
click div "room All sites table_chart Land Screener V3 dynamic_feed Save markets in table …"
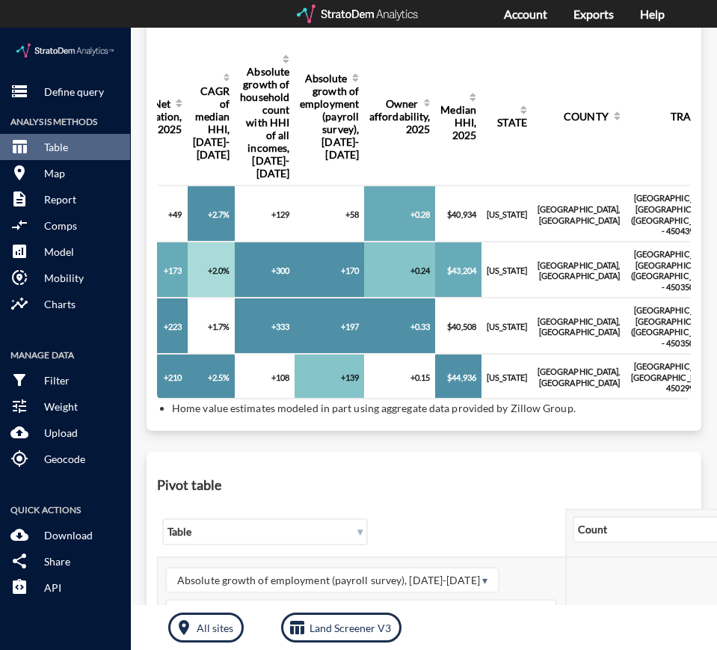
scroll to position [322, 0]
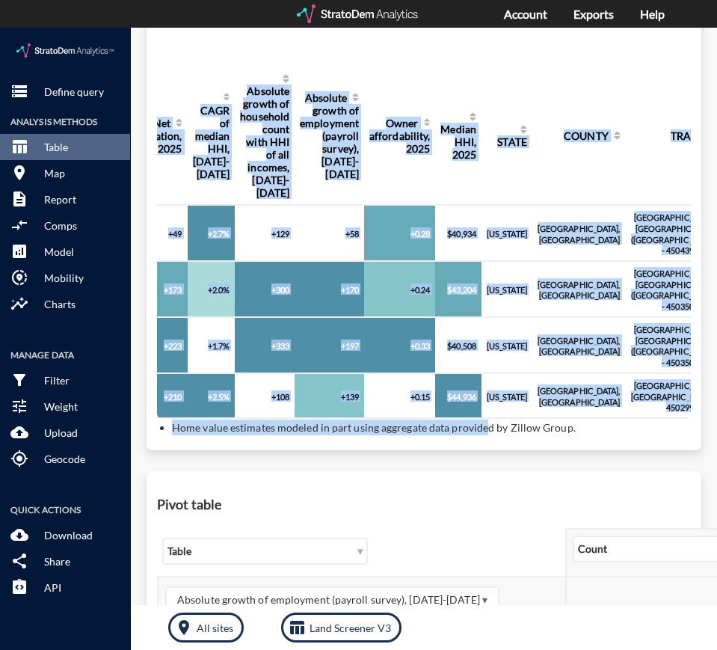
drag, startPoint x: 483, startPoint y: 447, endPoint x: 429, endPoint y: 439, distance: 54.5
click div "Query progress Aggregation Buffer value Percentile score Population, 2025 CAGR …"
drag, startPoint x: 536, startPoint y: 442, endPoint x: 494, endPoint y: 440, distance: 42.7
click div "Query progress Aggregation Buffer value Percentile score Population, 2025 CAGR …"
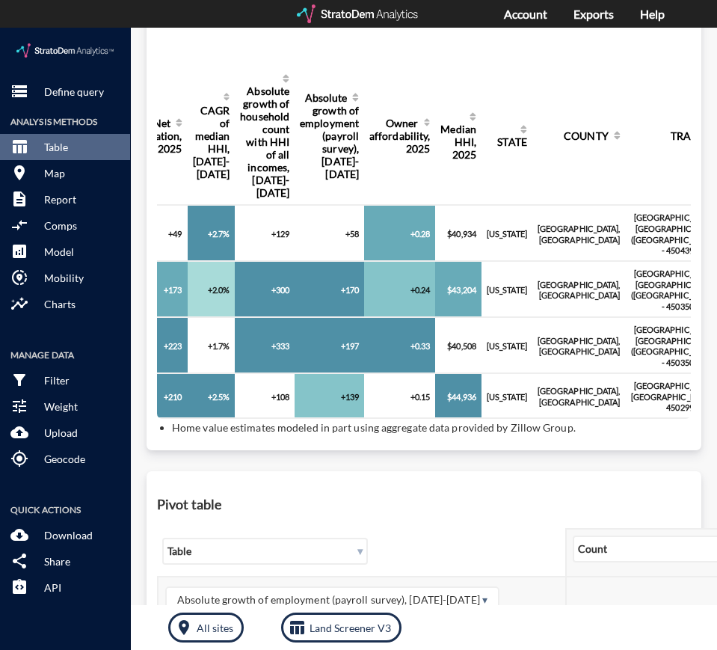
click div "Pivot table ▾ Table ▾ Count ↕ ↔ Absolute growth of employment (payroll survey),…"
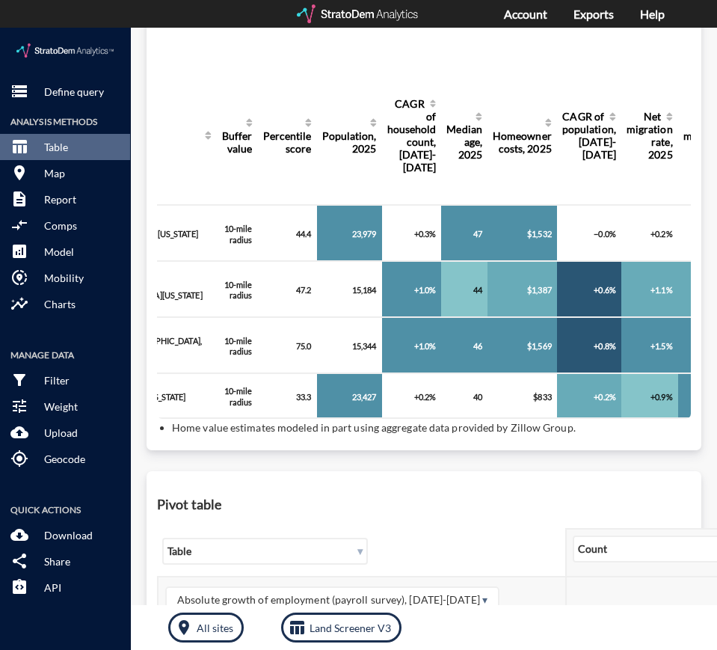
scroll to position [0, 0]
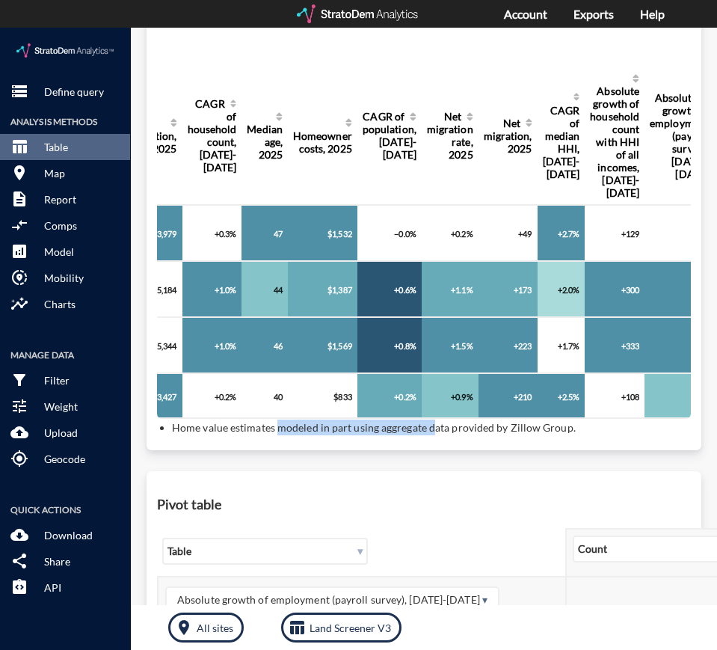
drag, startPoint x: 430, startPoint y: 443, endPoint x: 280, endPoint y: 443, distance: 149.6
click p "Home value estimates modeled in part using aggregate data provided by Zillow Gr…"
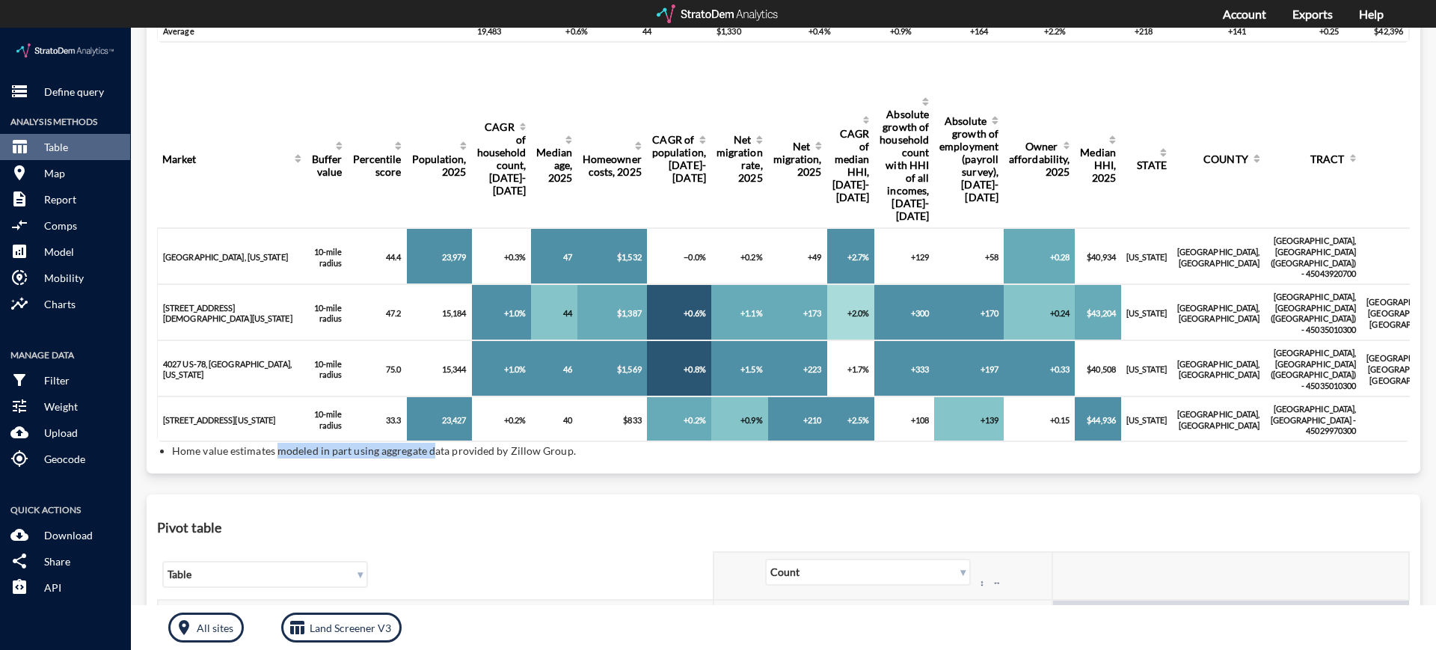
scroll to position [249, 0]
